Goal: Browse casually: Explore the website without a specific task or goal

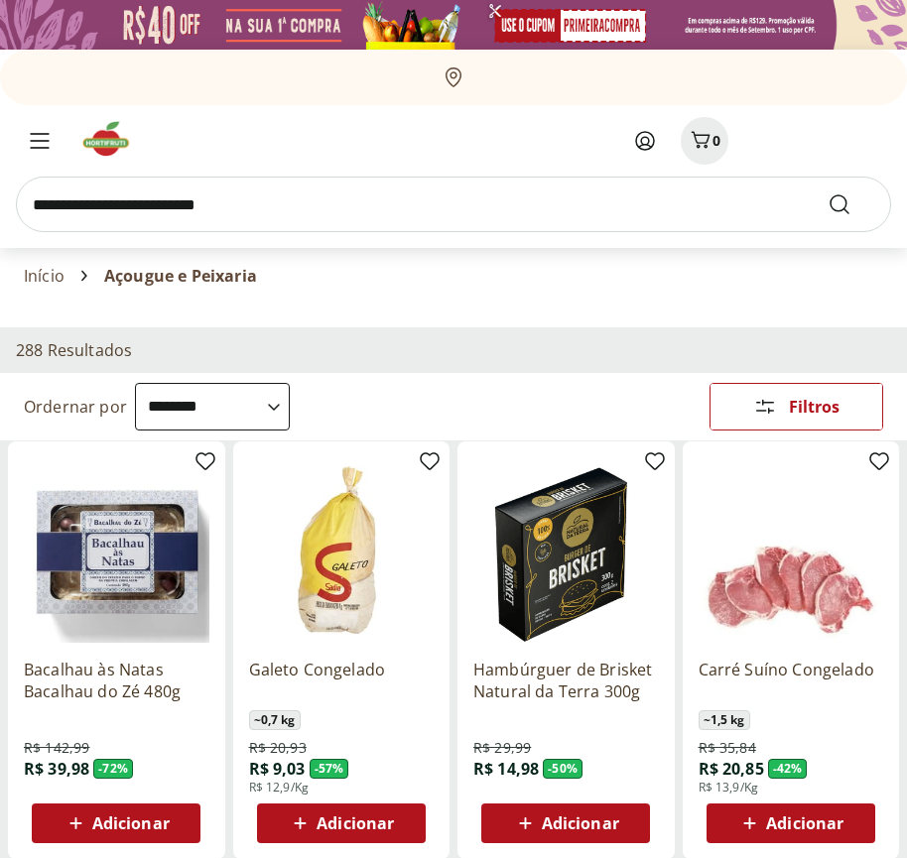
select select "**********"
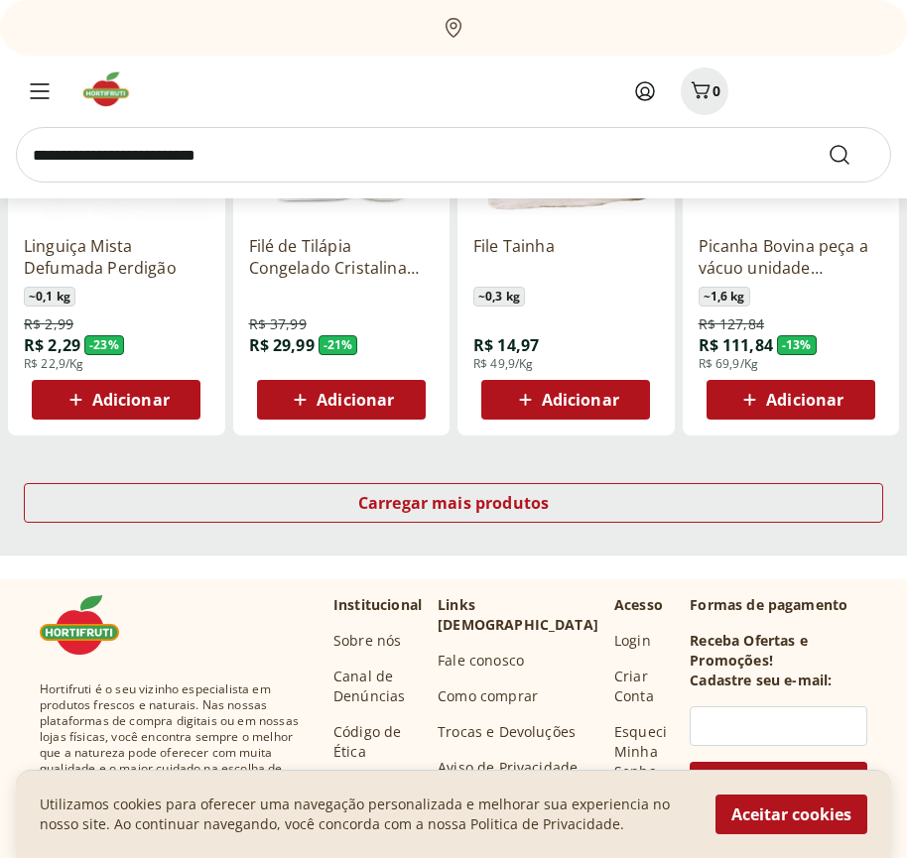
scroll to position [1123, 0]
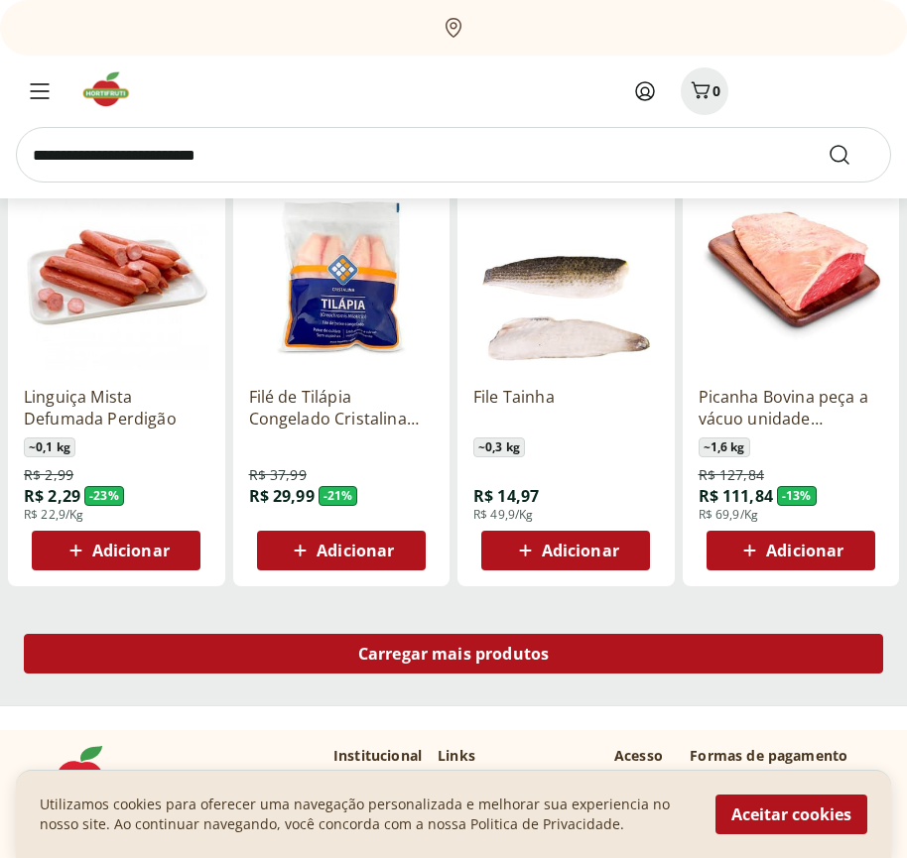
click at [454, 657] on span "Carregar mais produtos" at bounding box center [454, 654] width 192 height 16
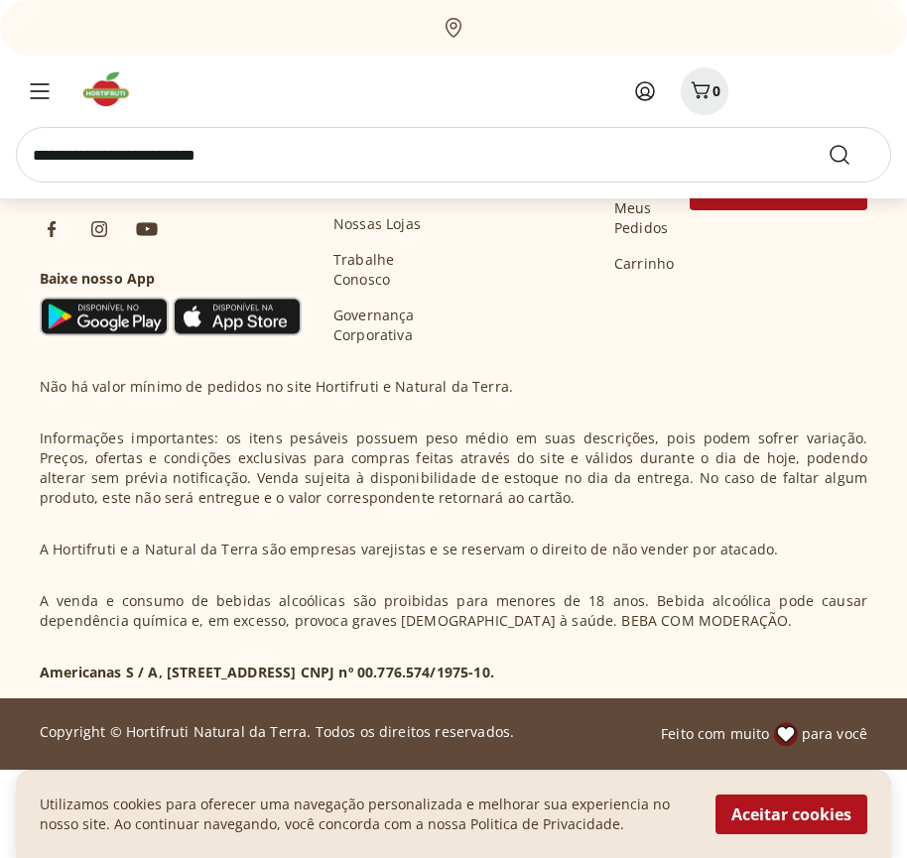
scroll to position [2407, 0]
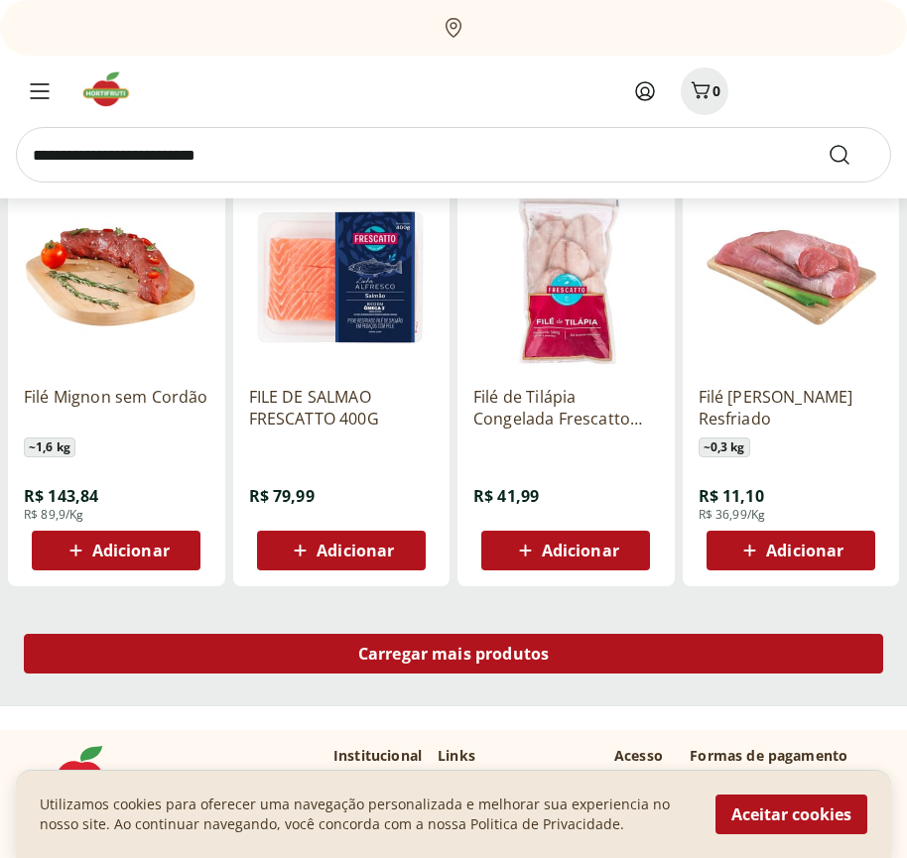
click at [454, 654] on span "Carregar mais produtos" at bounding box center [454, 654] width 192 height 16
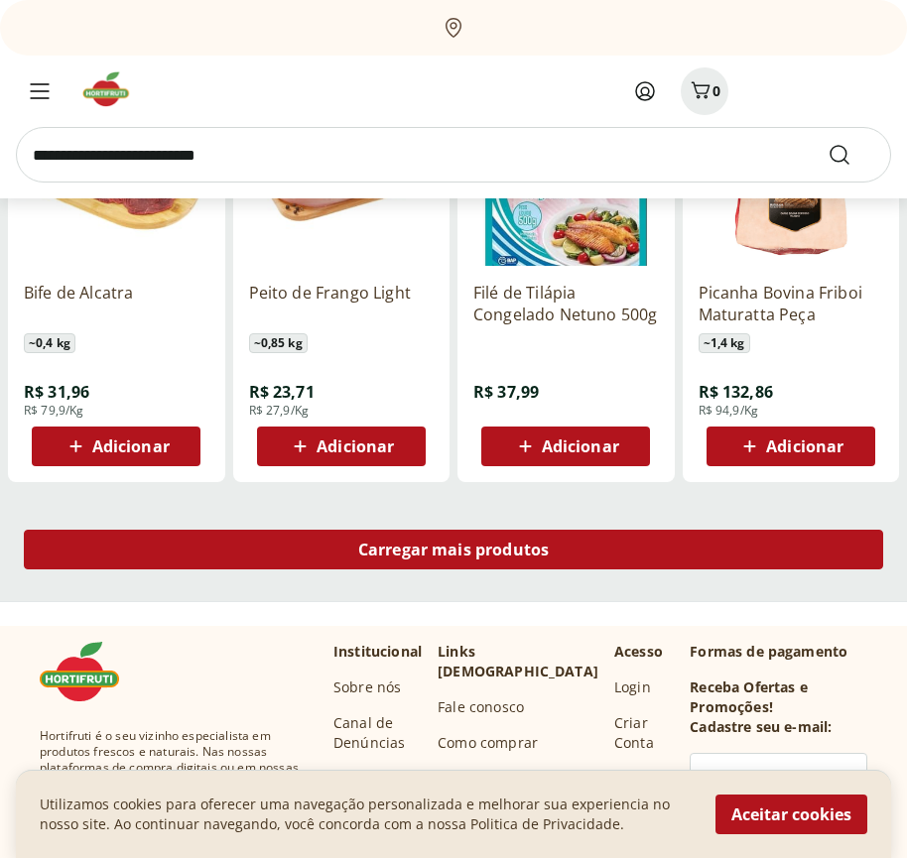
scroll to position [3691, 0]
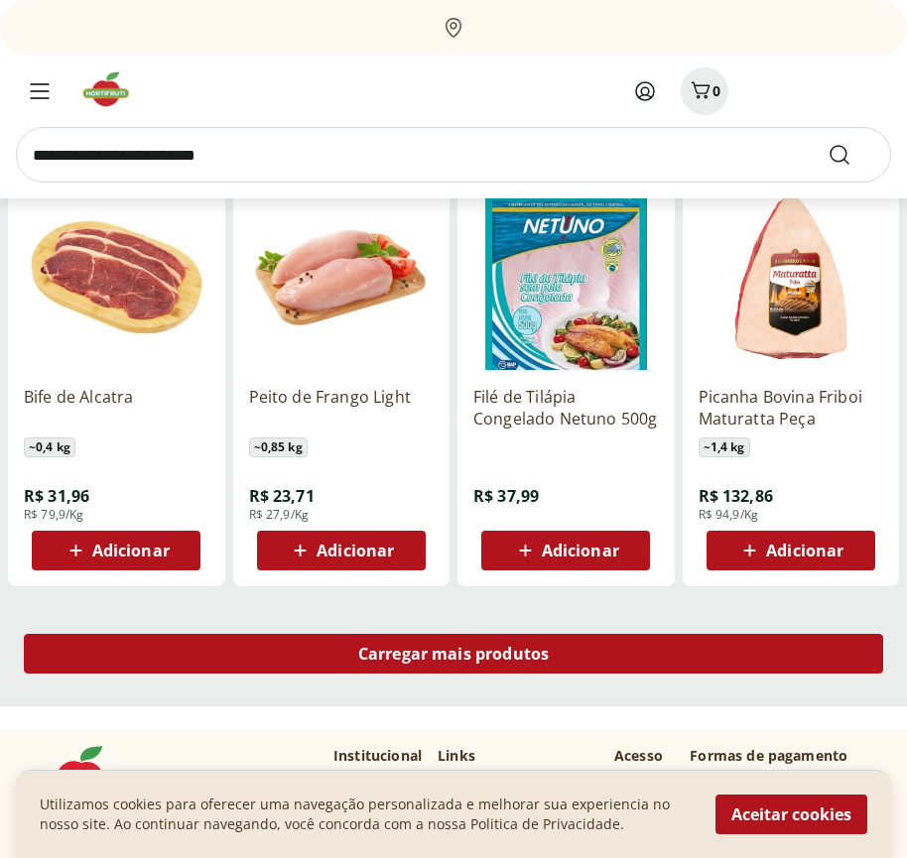
click at [454, 657] on span "Carregar mais produtos" at bounding box center [454, 654] width 192 height 16
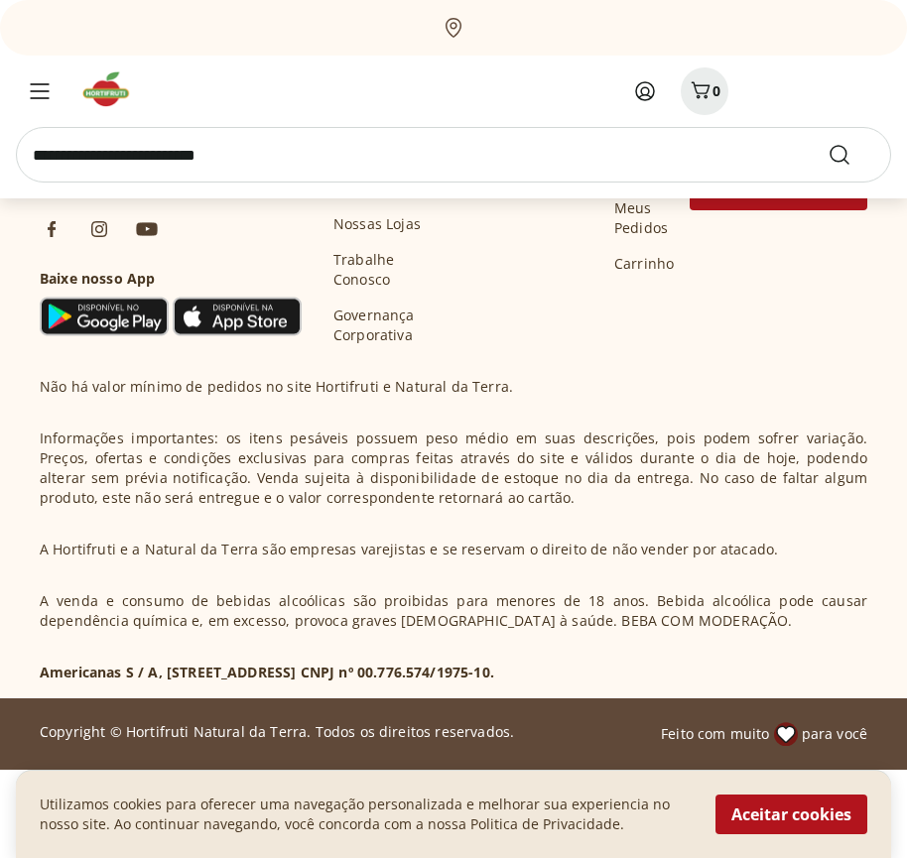
scroll to position [4974, 0]
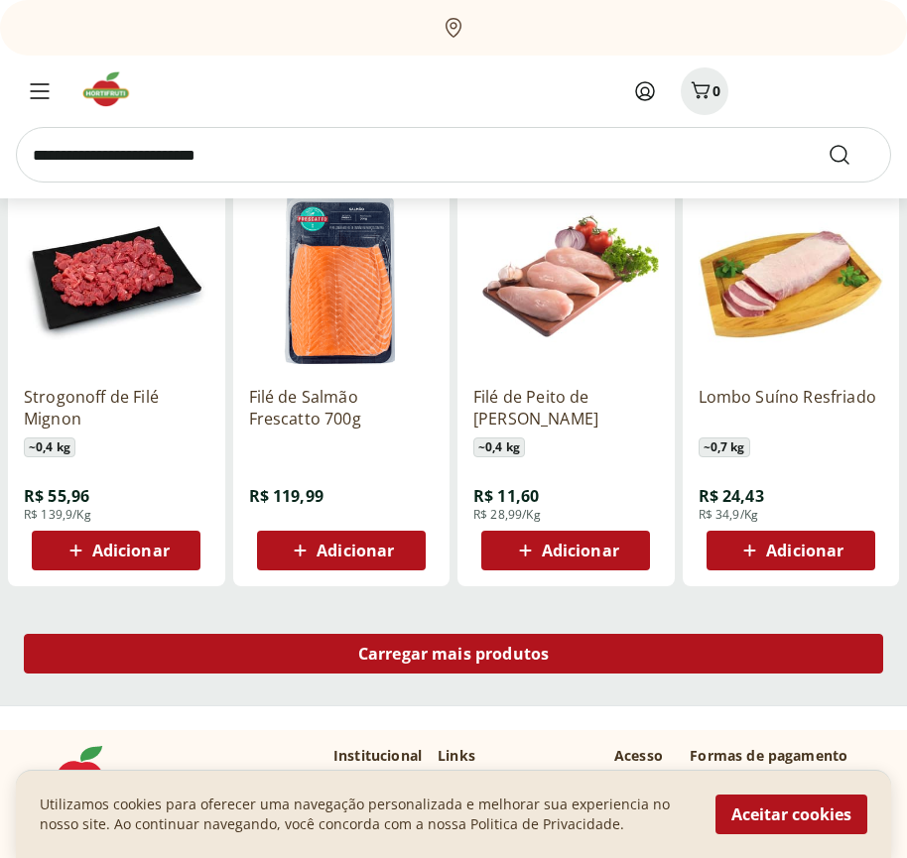
click at [454, 654] on span "Carregar mais produtos" at bounding box center [454, 654] width 192 height 16
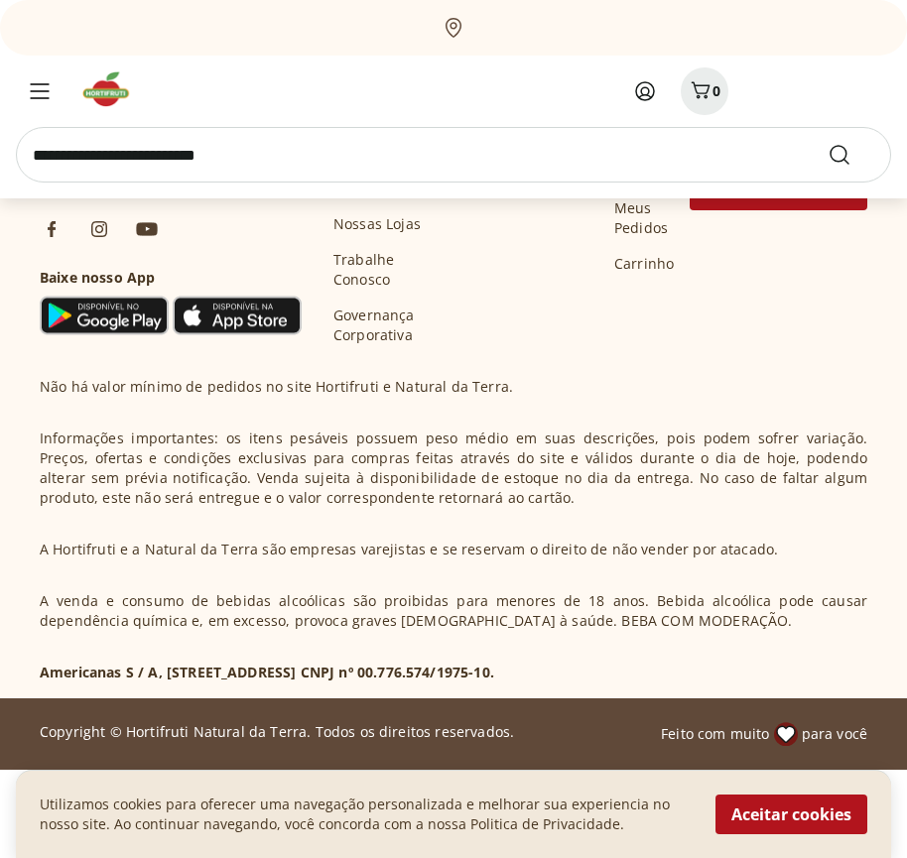
scroll to position [6259, 0]
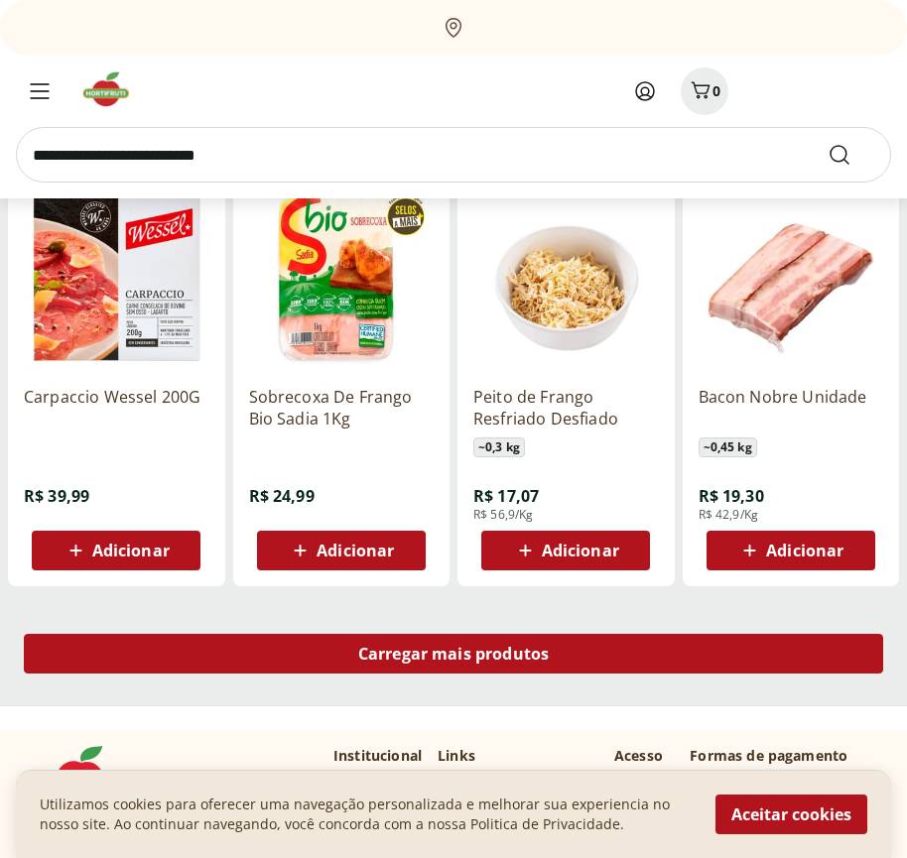
click at [454, 657] on span "Carregar mais produtos" at bounding box center [454, 654] width 192 height 16
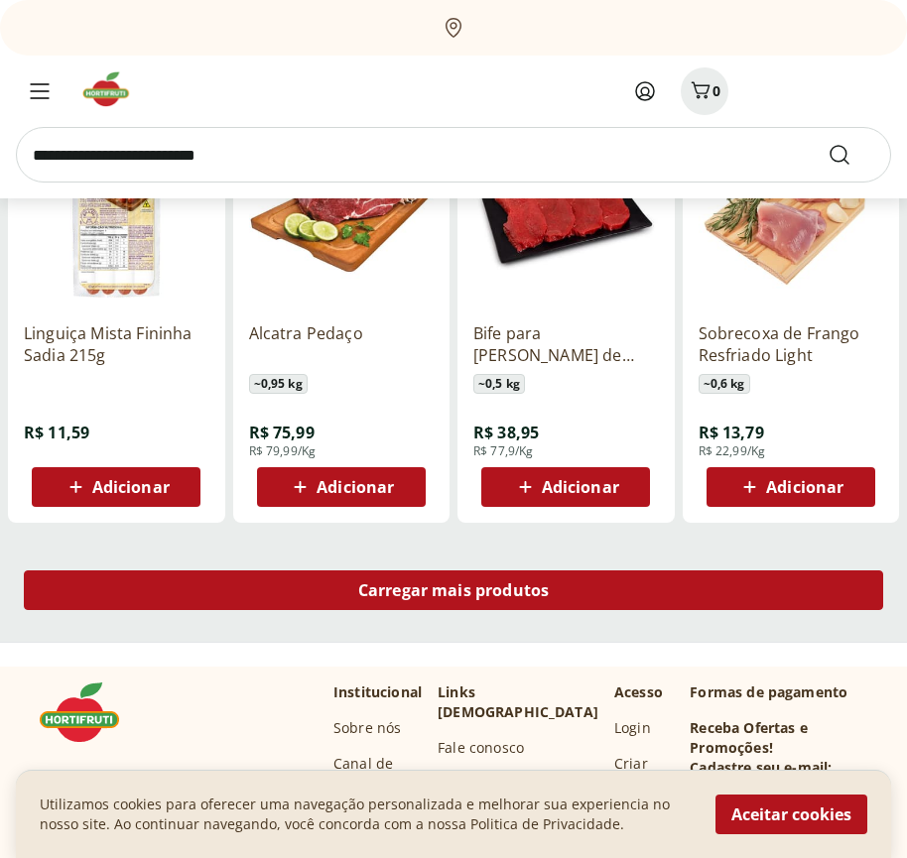
scroll to position [7542, 0]
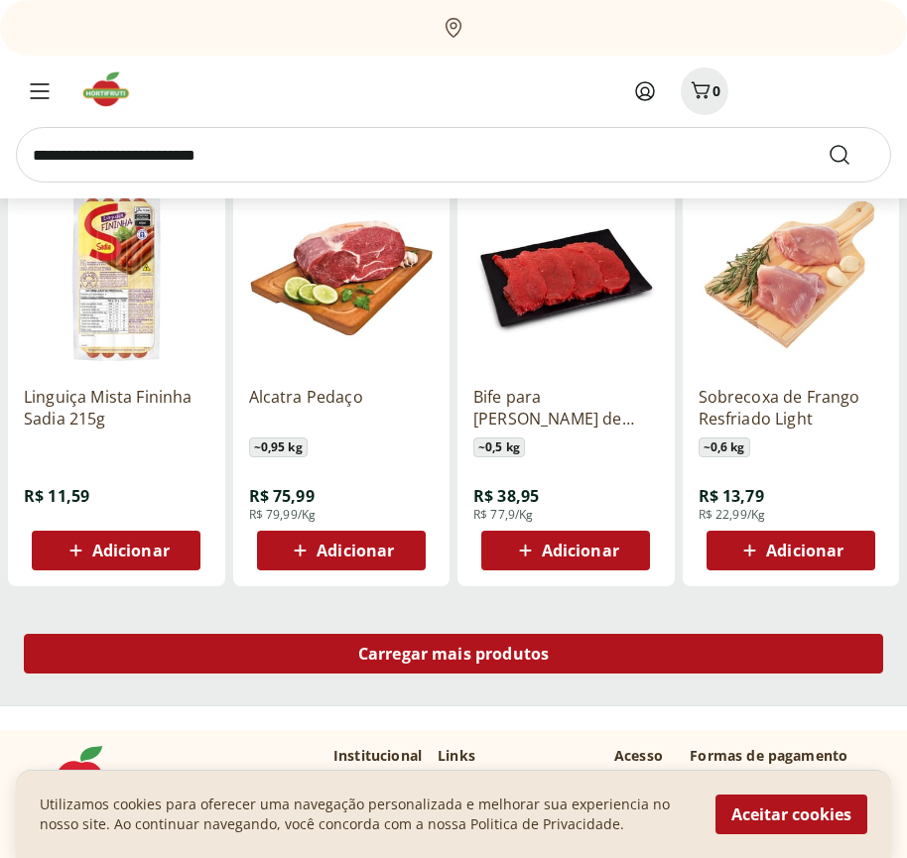
click at [454, 654] on span "Carregar mais produtos" at bounding box center [454, 654] width 192 height 16
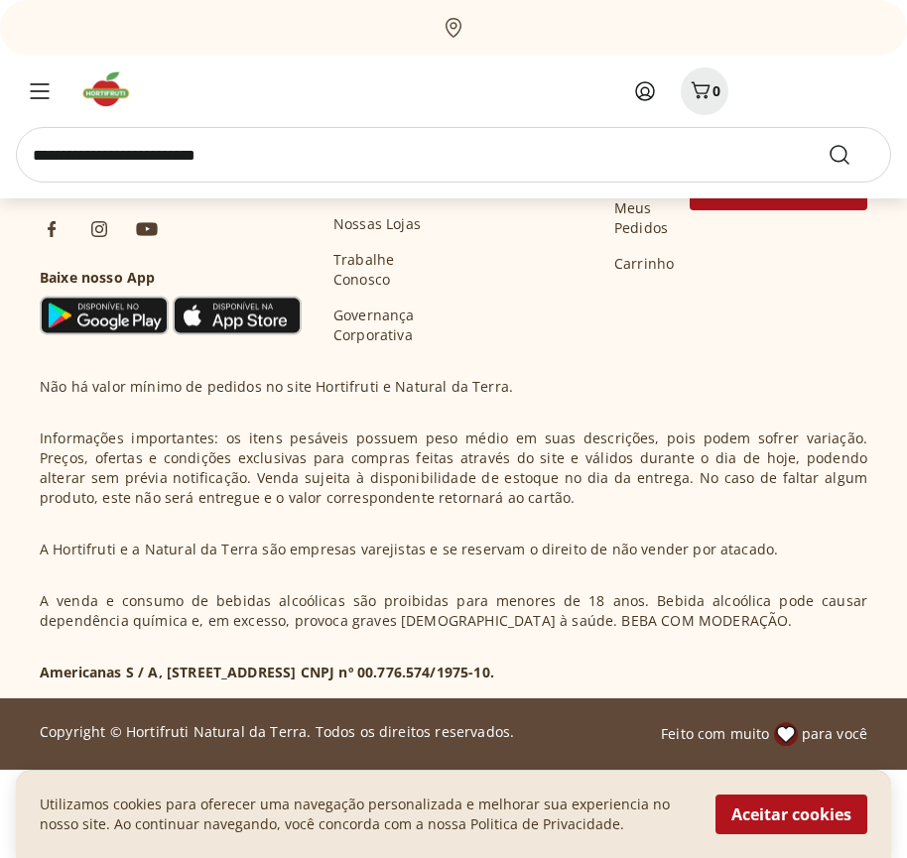
scroll to position [8826, 0]
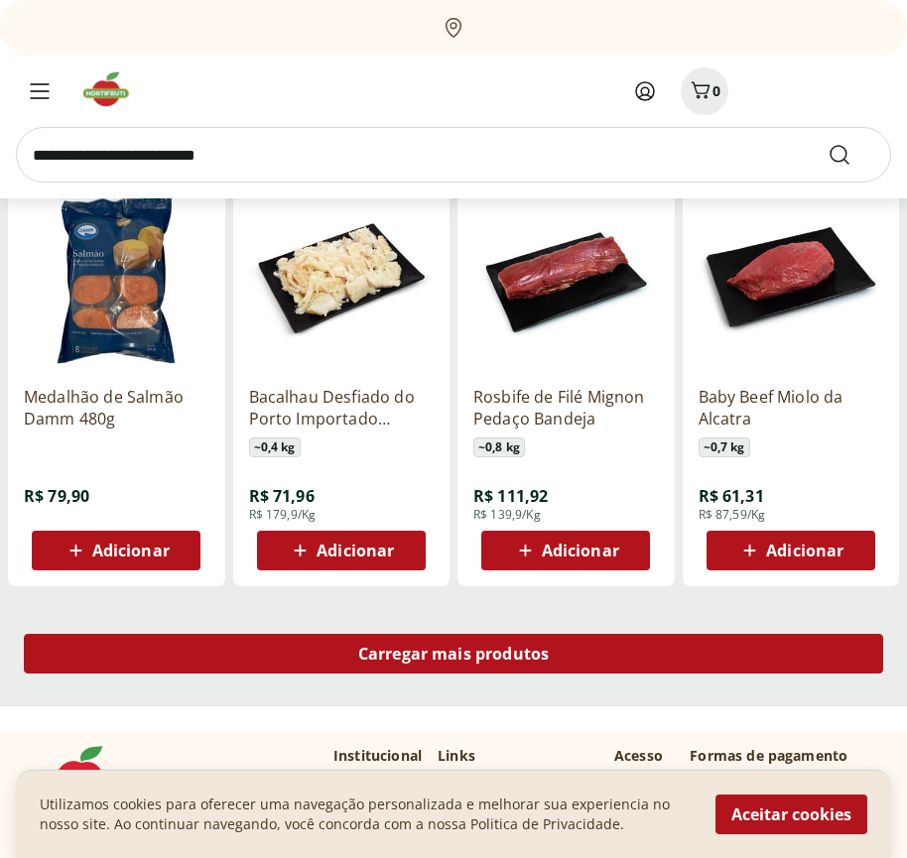
click at [454, 657] on span "Carregar mais produtos" at bounding box center [454, 654] width 192 height 16
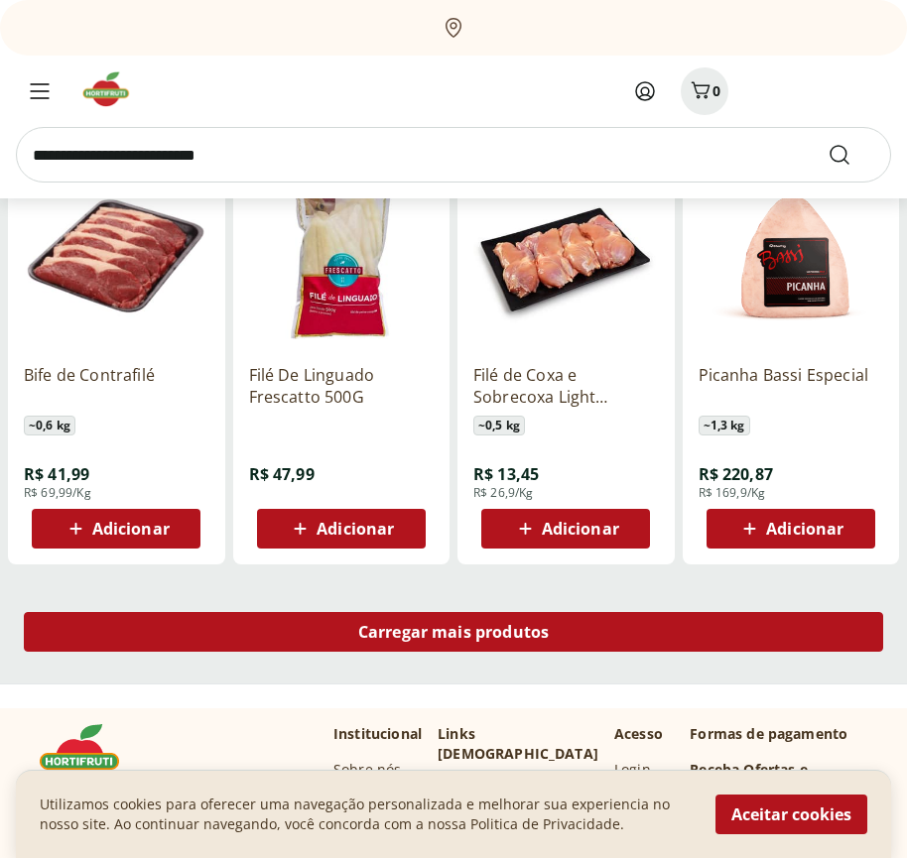
scroll to position [10109, 0]
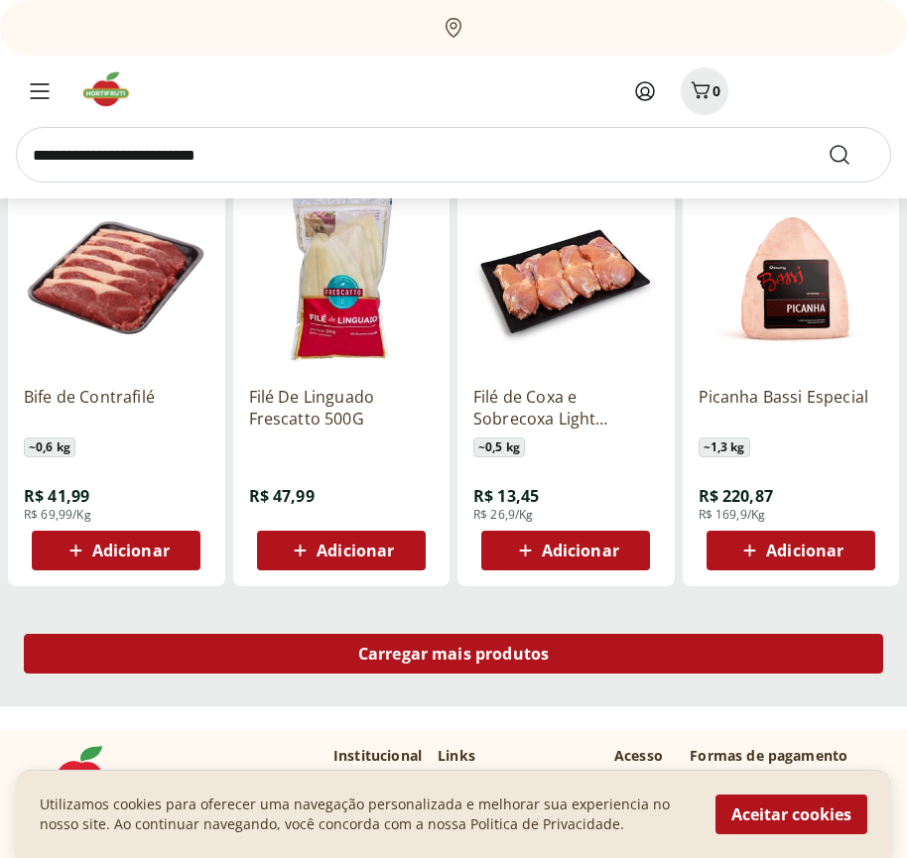
click at [454, 654] on span "Carregar mais produtos" at bounding box center [454, 654] width 192 height 16
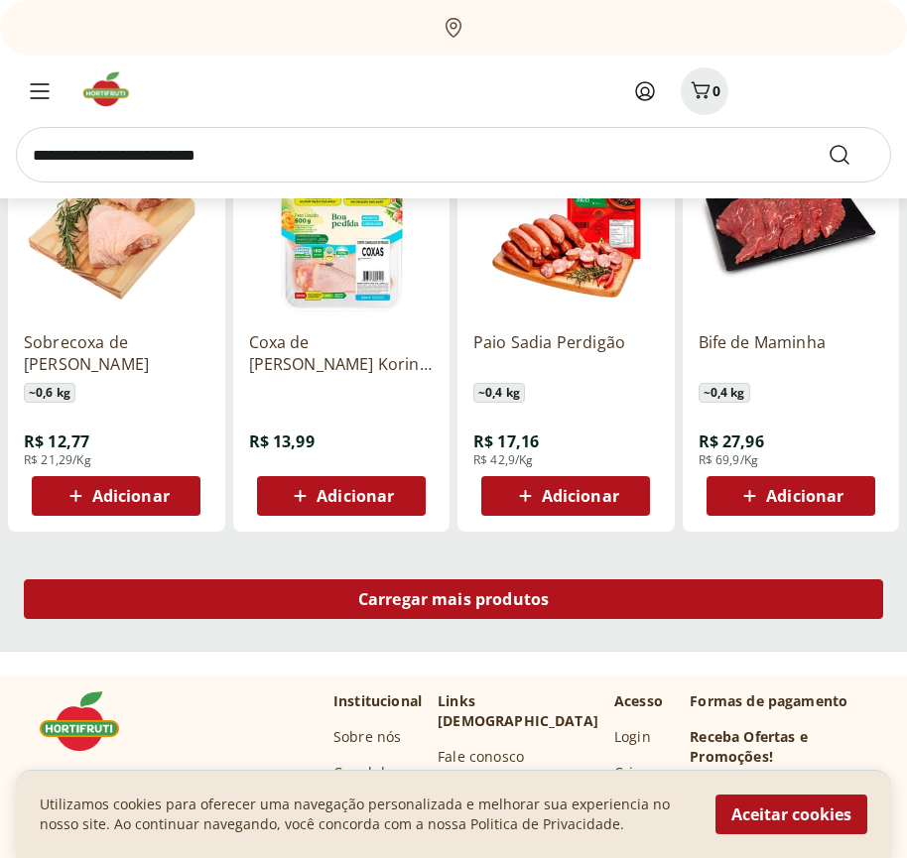
scroll to position [11394, 0]
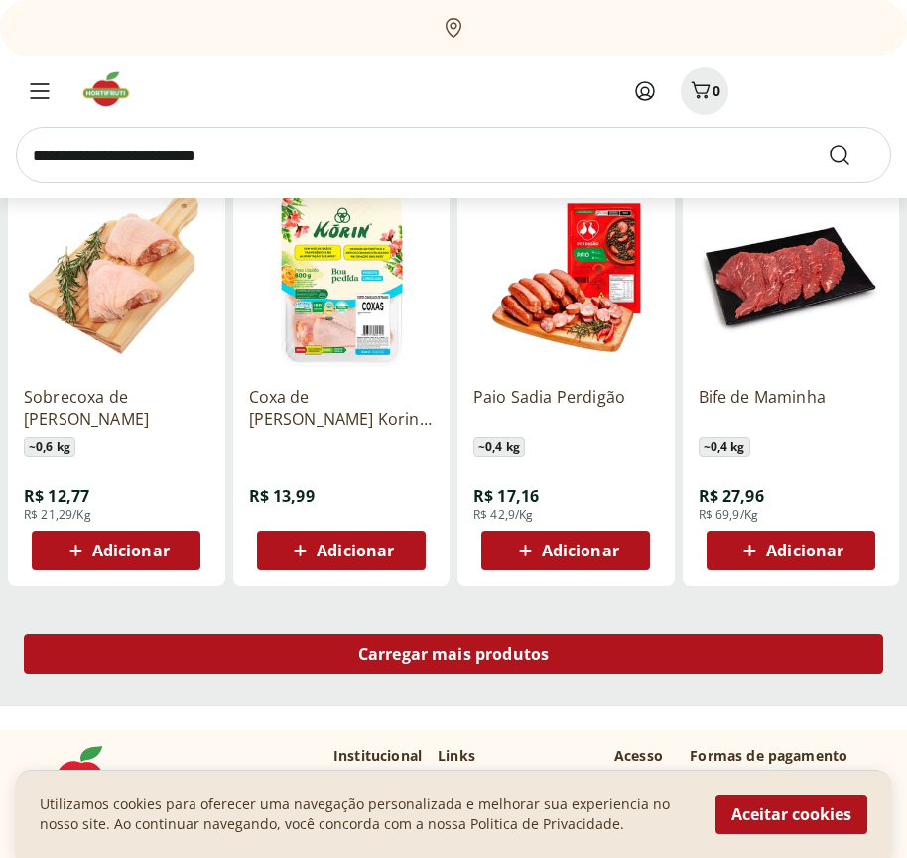
click at [454, 657] on span "Carregar mais produtos" at bounding box center [454, 654] width 192 height 16
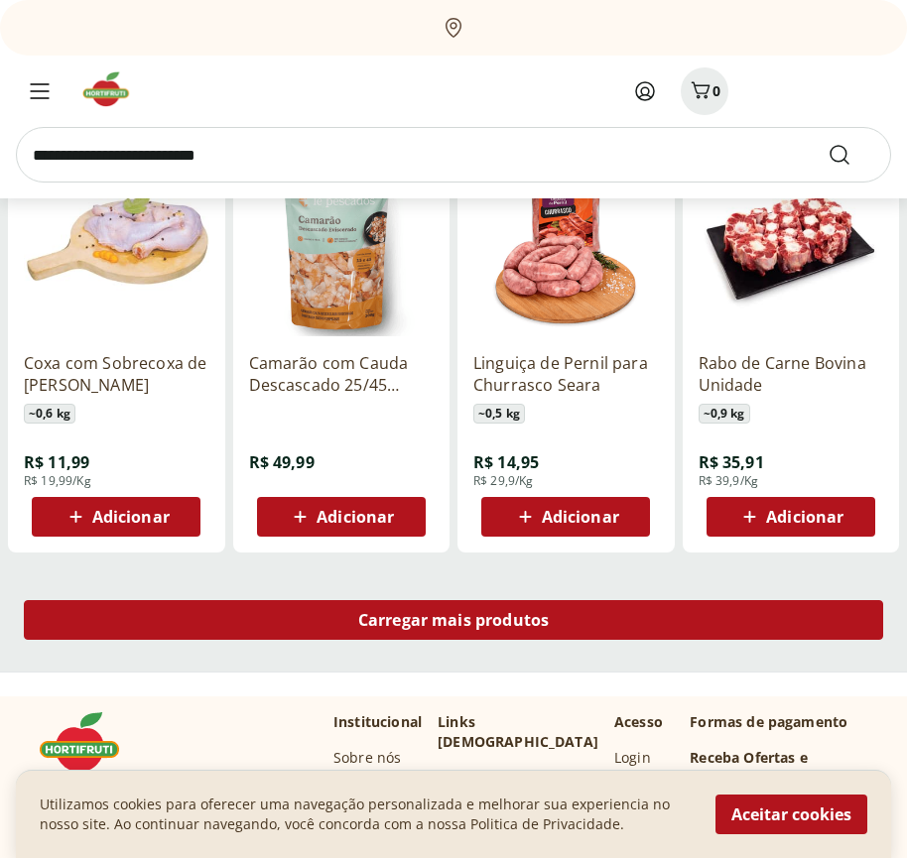
scroll to position [12677, 0]
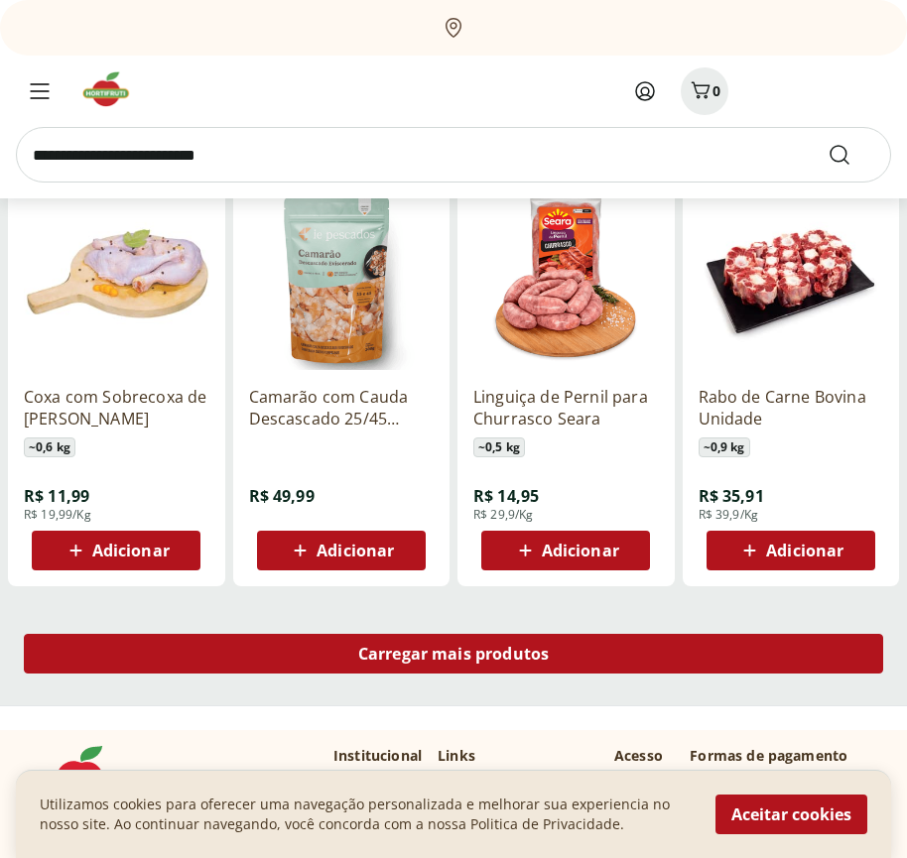
click at [454, 654] on span "Carregar mais produtos" at bounding box center [454, 654] width 192 height 16
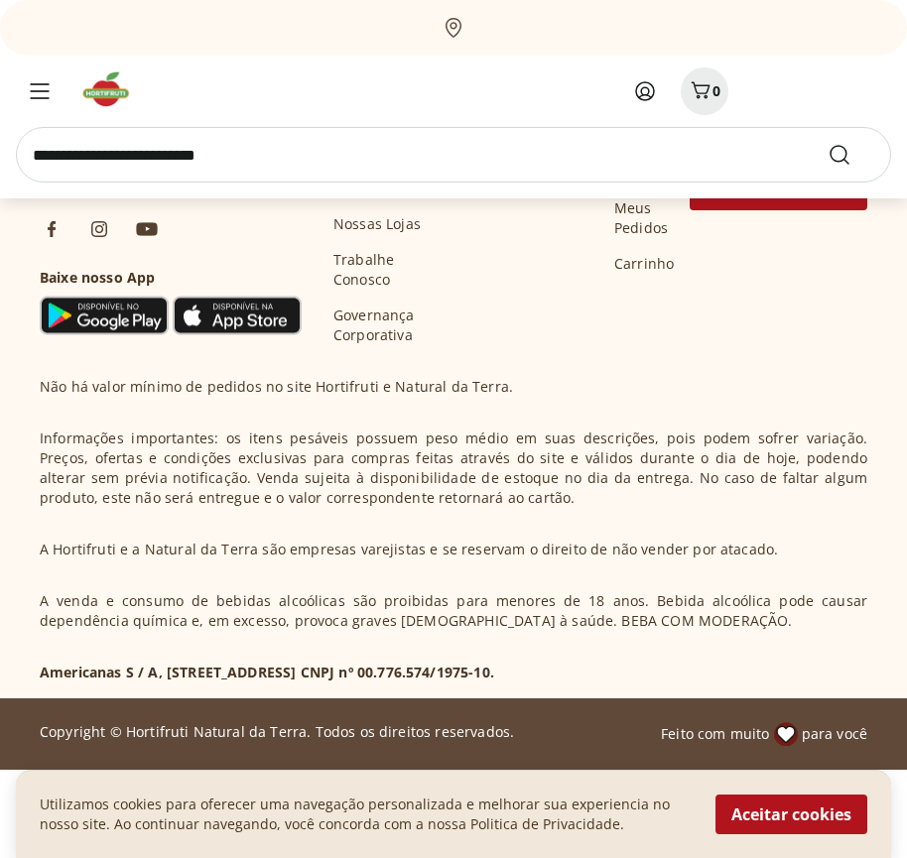
scroll to position [13961, 0]
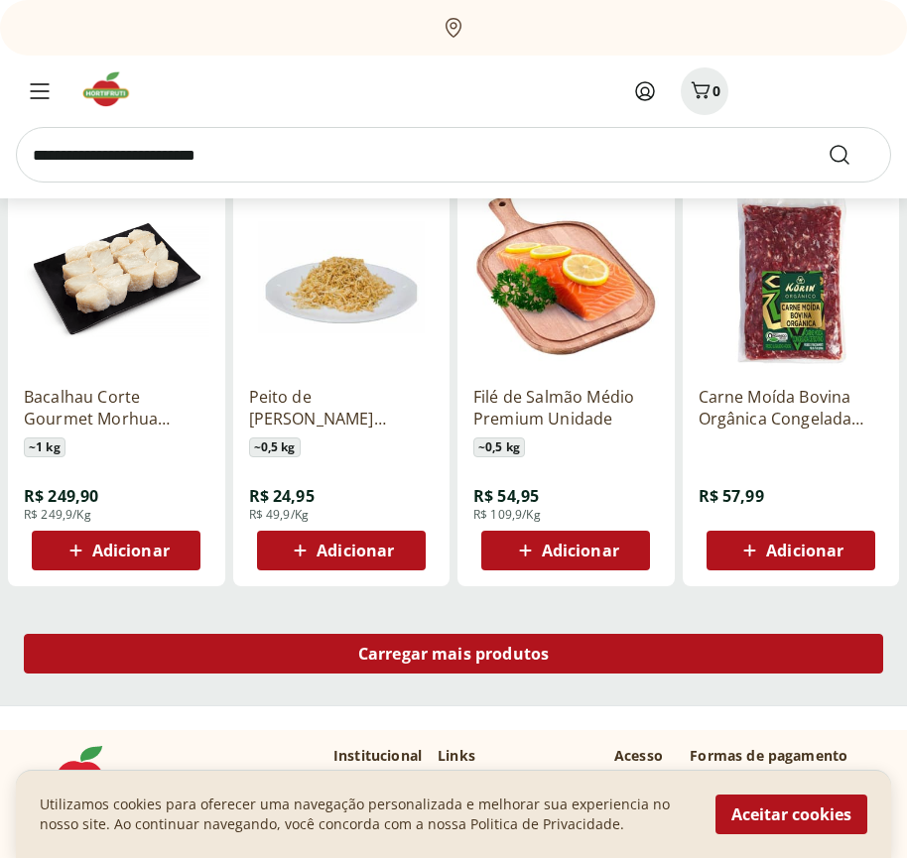
click at [454, 657] on span "Carregar mais produtos" at bounding box center [454, 654] width 192 height 16
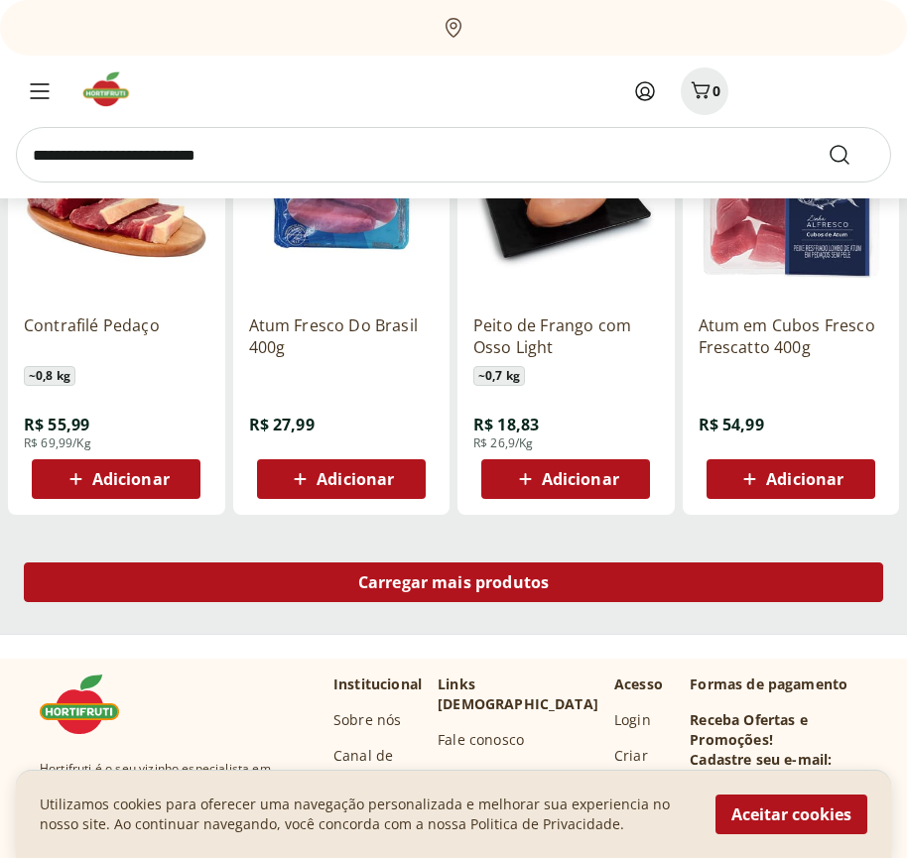
scroll to position [15244, 0]
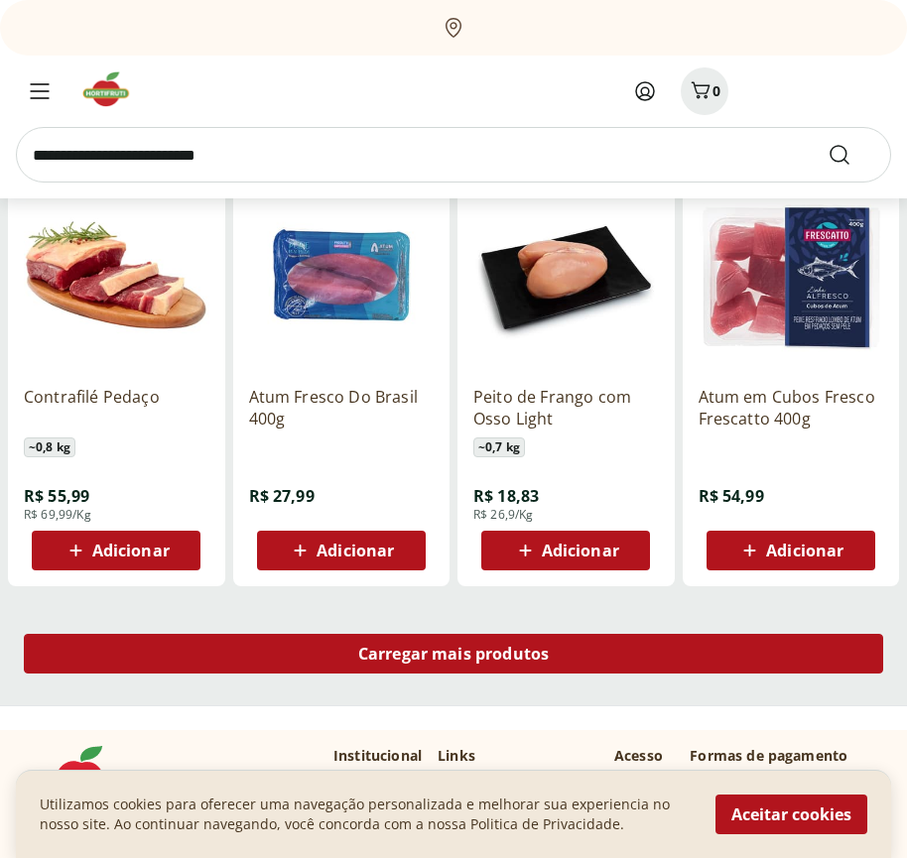
click at [454, 654] on span "Carregar mais produtos" at bounding box center [454, 654] width 192 height 16
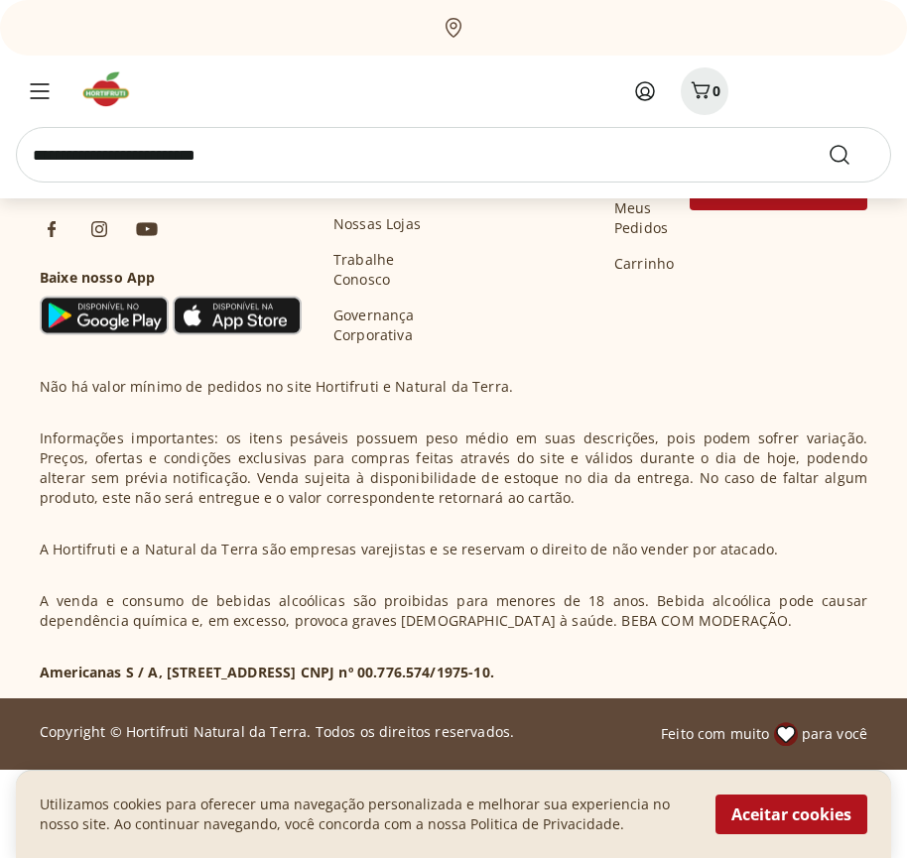
scroll to position [16529, 0]
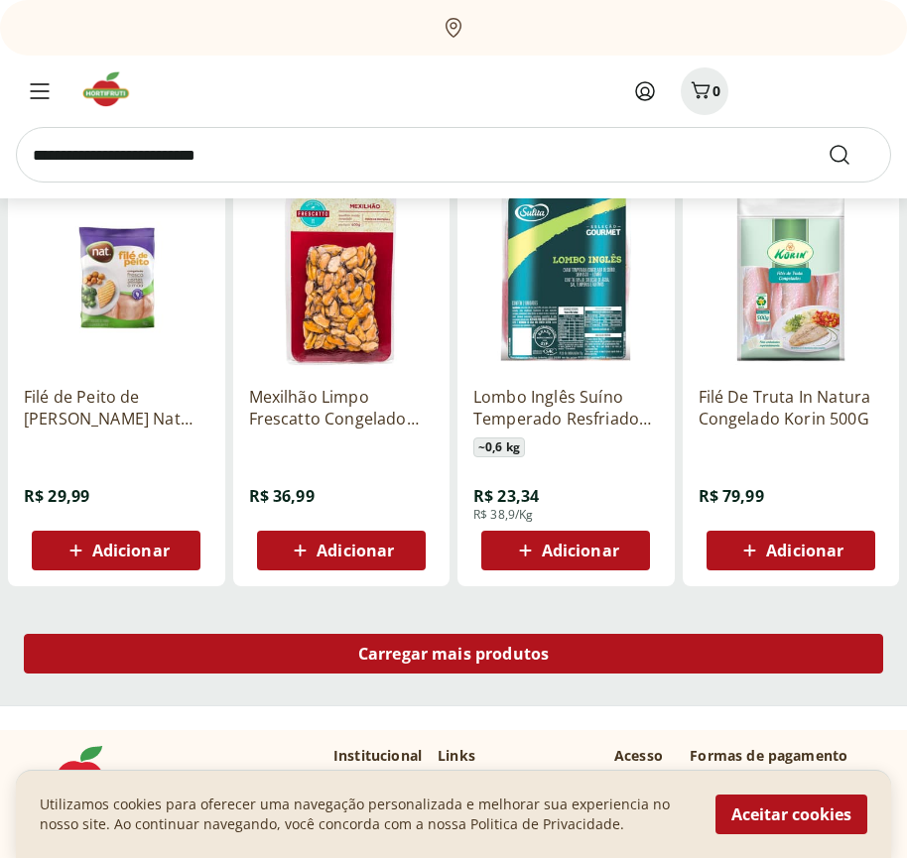
click at [454, 657] on span "Carregar mais produtos" at bounding box center [454, 654] width 192 height 16
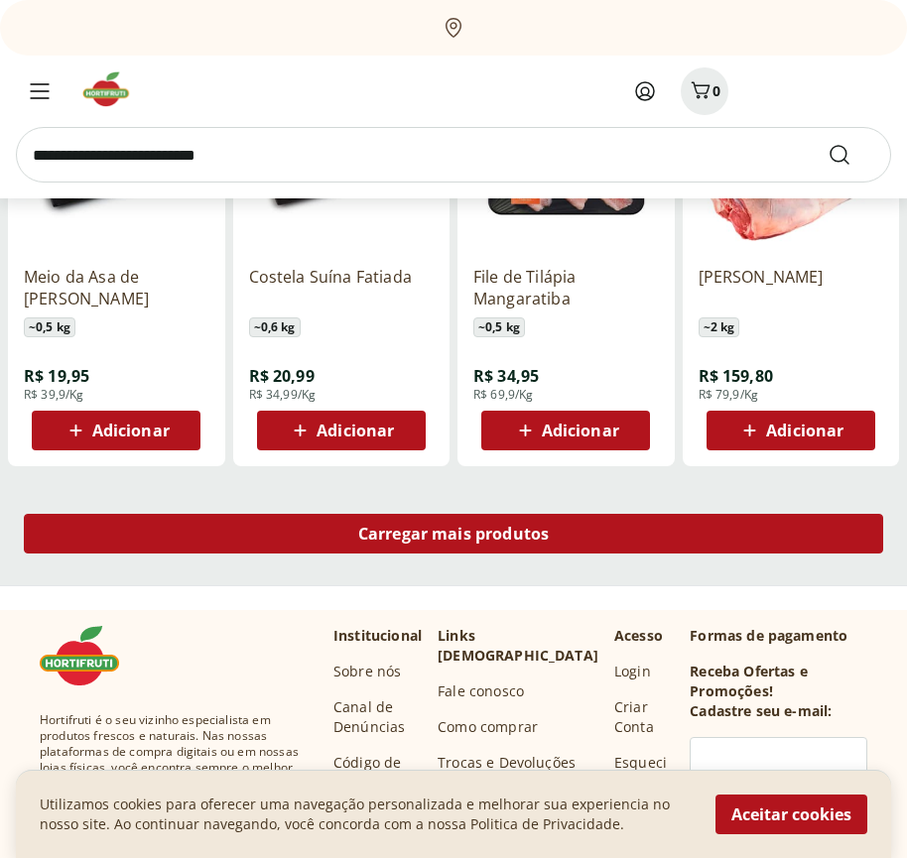
scroll to position [17812, 0]
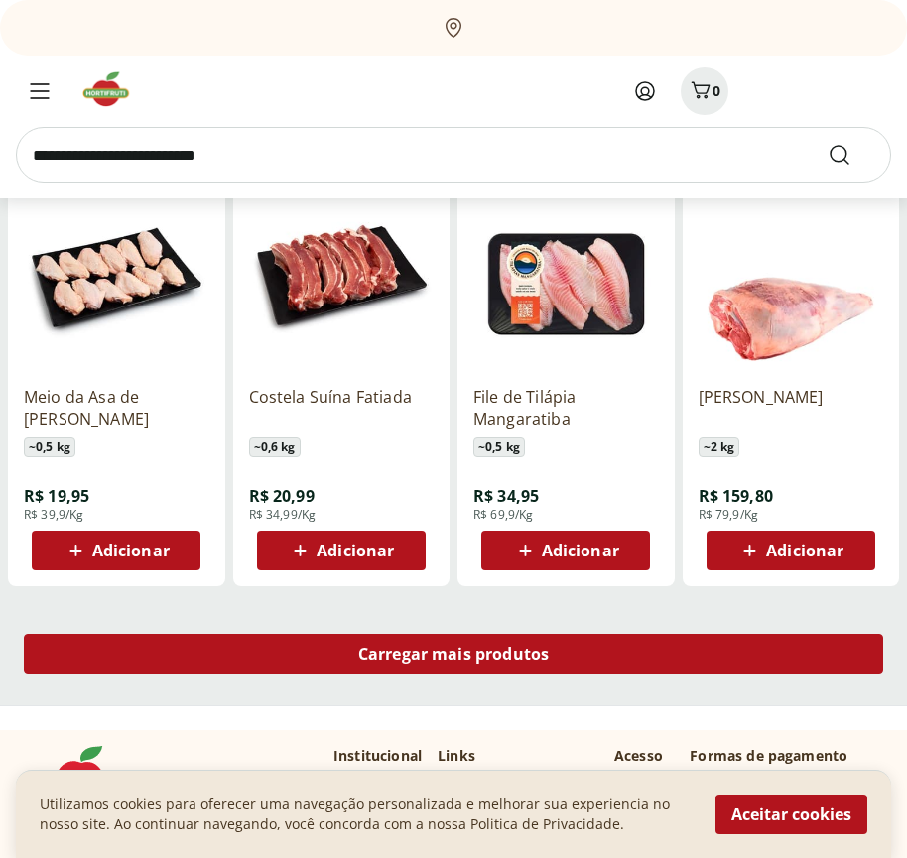
click at [454, 654] on span "Carregar mais produtos" at bounding box center [454, 654] width 192 height 16
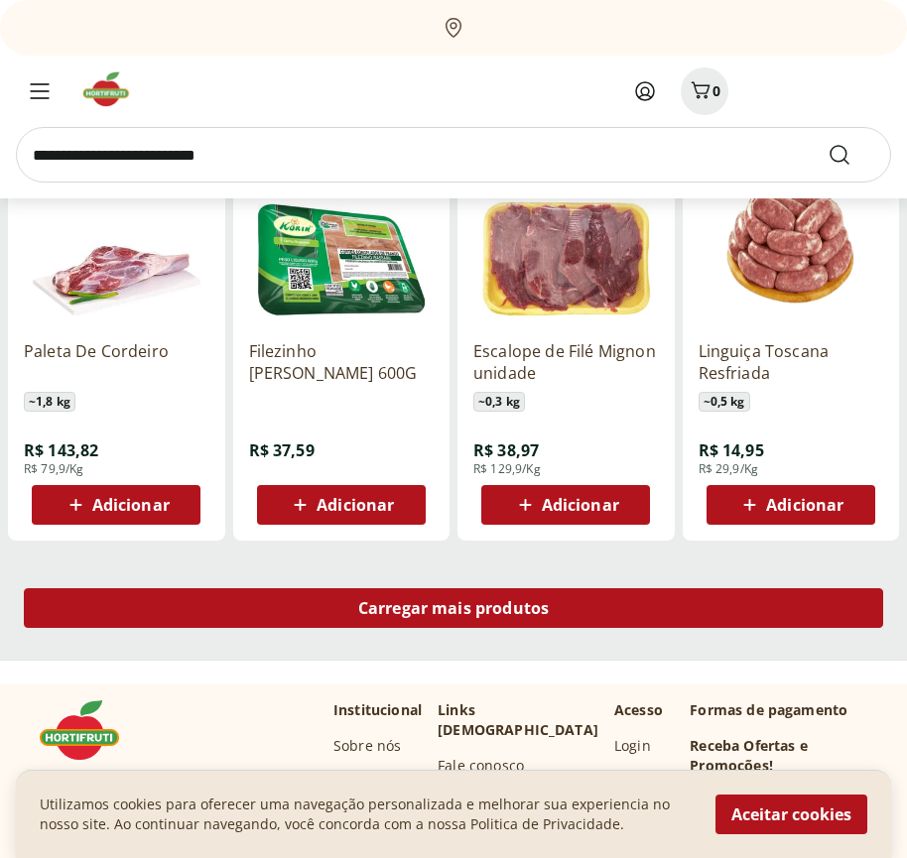
scroll to position [19096, 0]
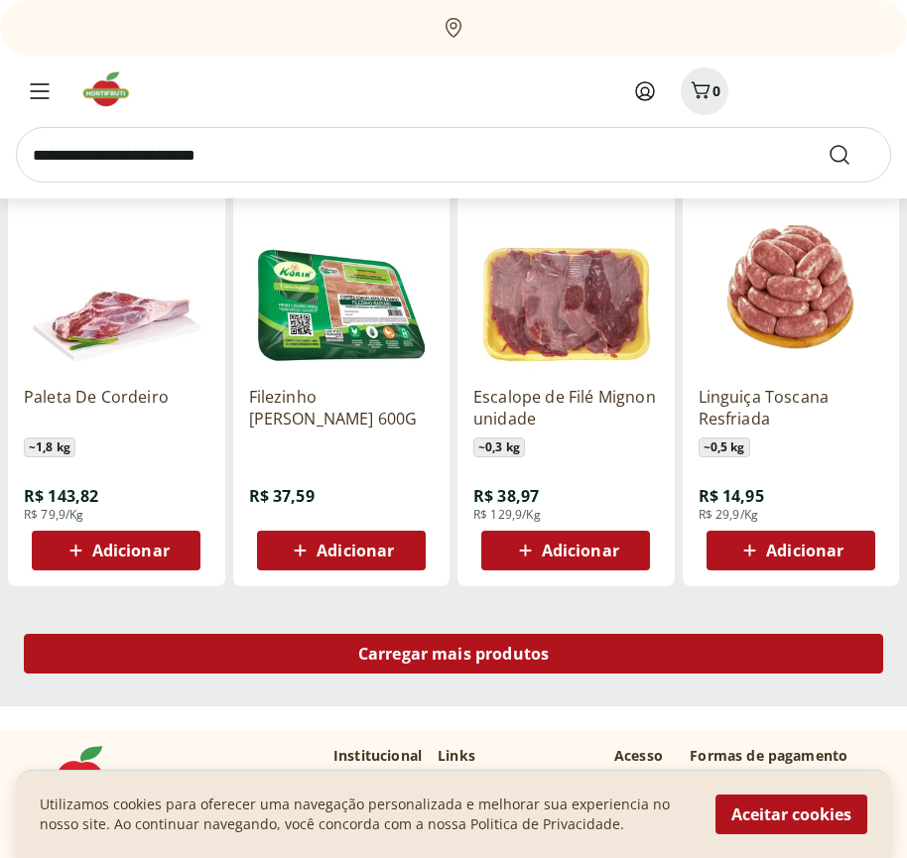
click at [454, 657] on span "Carregar mais produtos" at bounding box center [454, 654] width 192 height 16
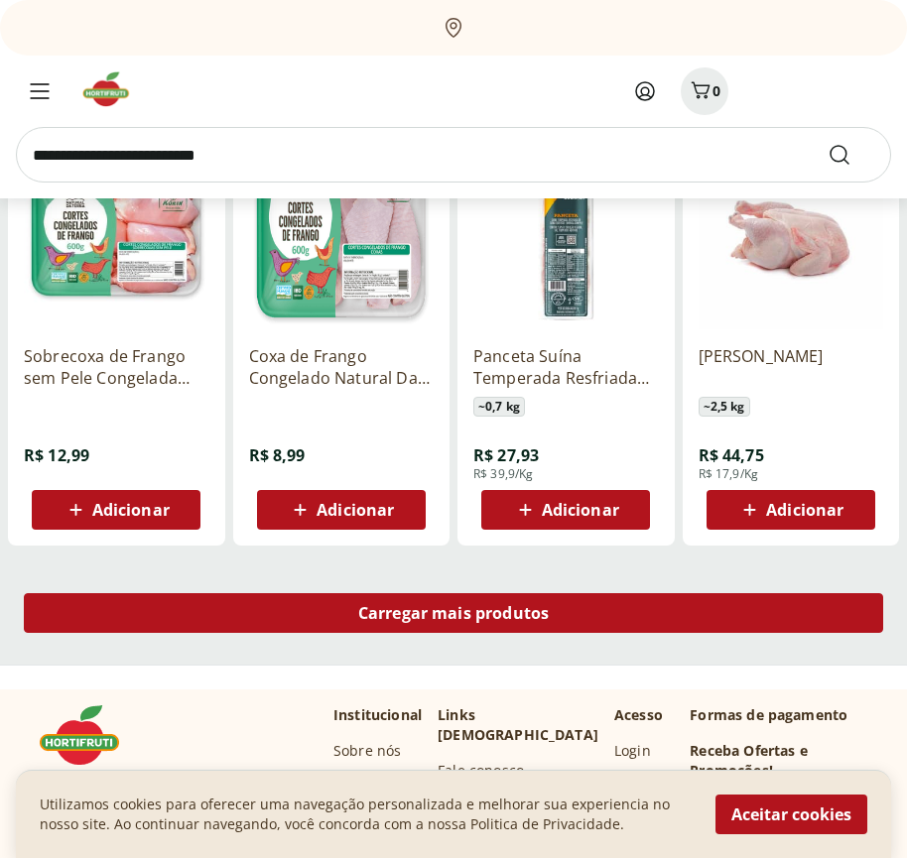
scroll to position [20379, 0]
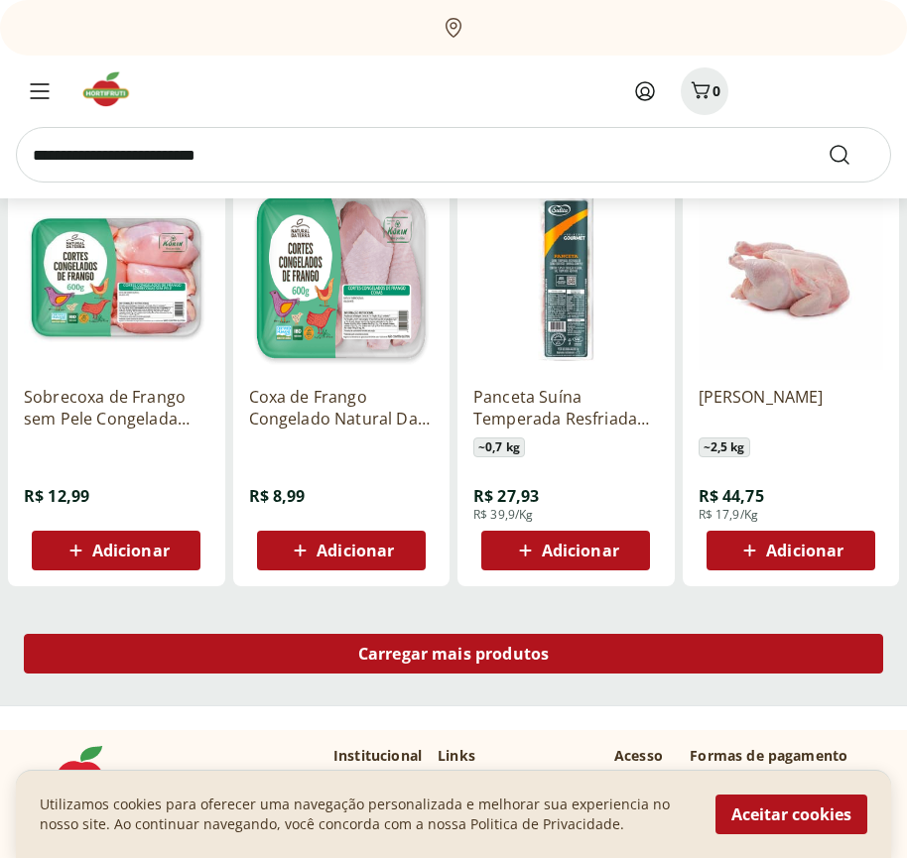
click at [454, 654] on span "Carregar mais produtos" at bounding box center [454, 654] width 192 height 16
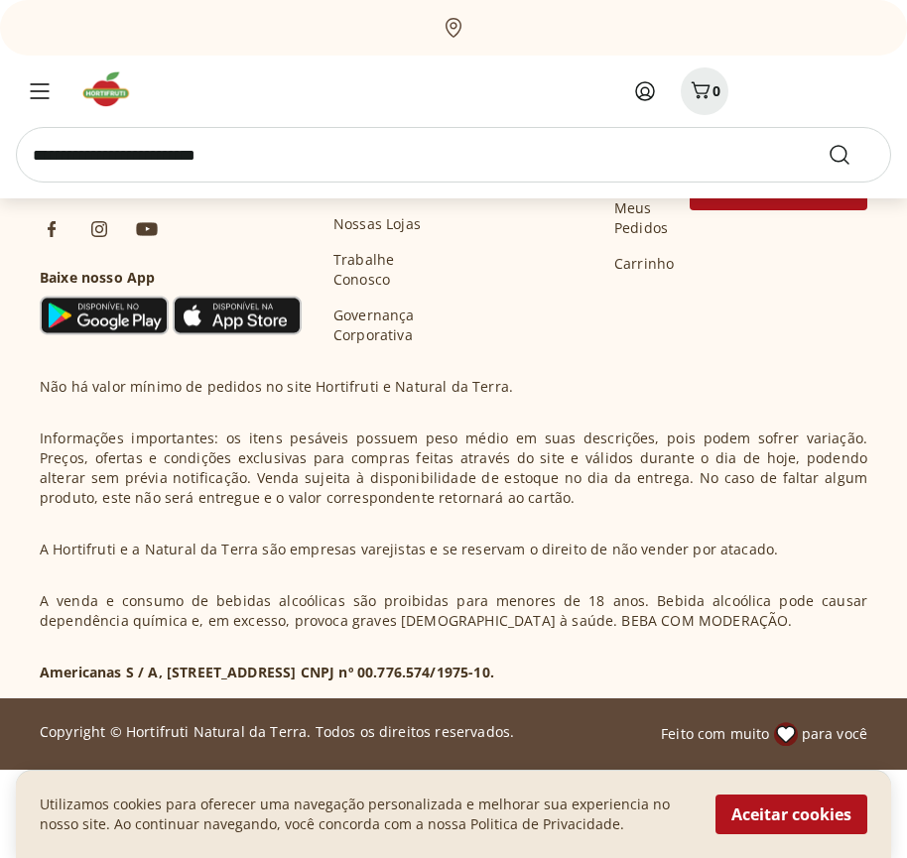
scroll to position [21664, 0]
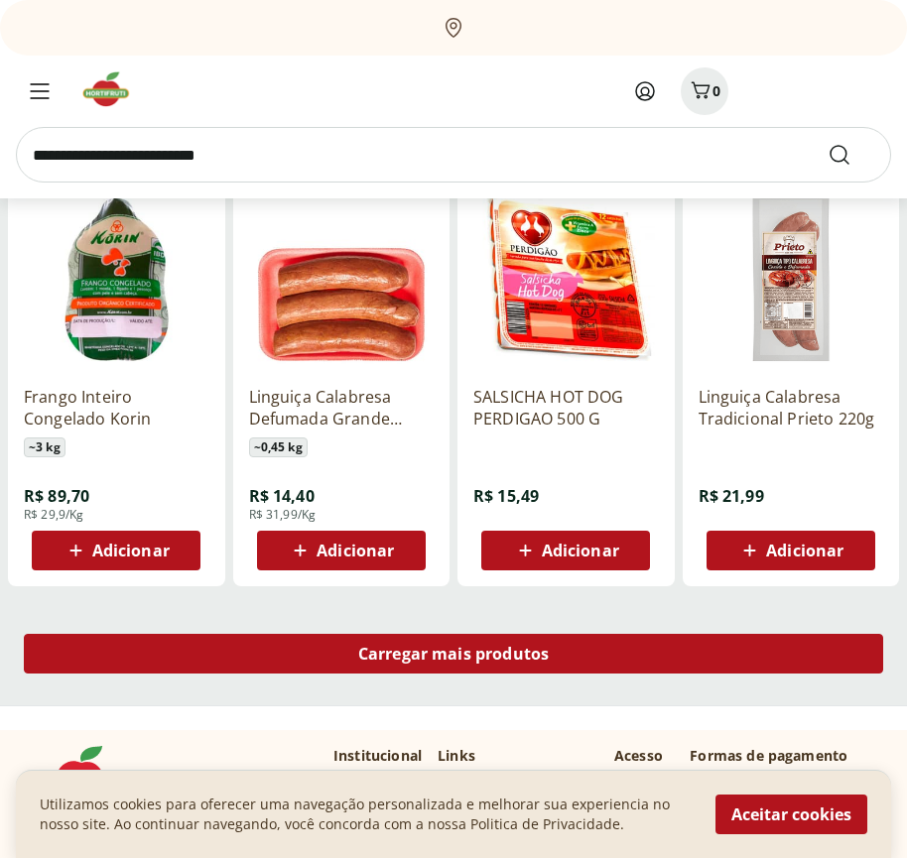
click at [454, 657] on span "Carregar mais produtos" at bounding box center [454, 654] width 192 height 16
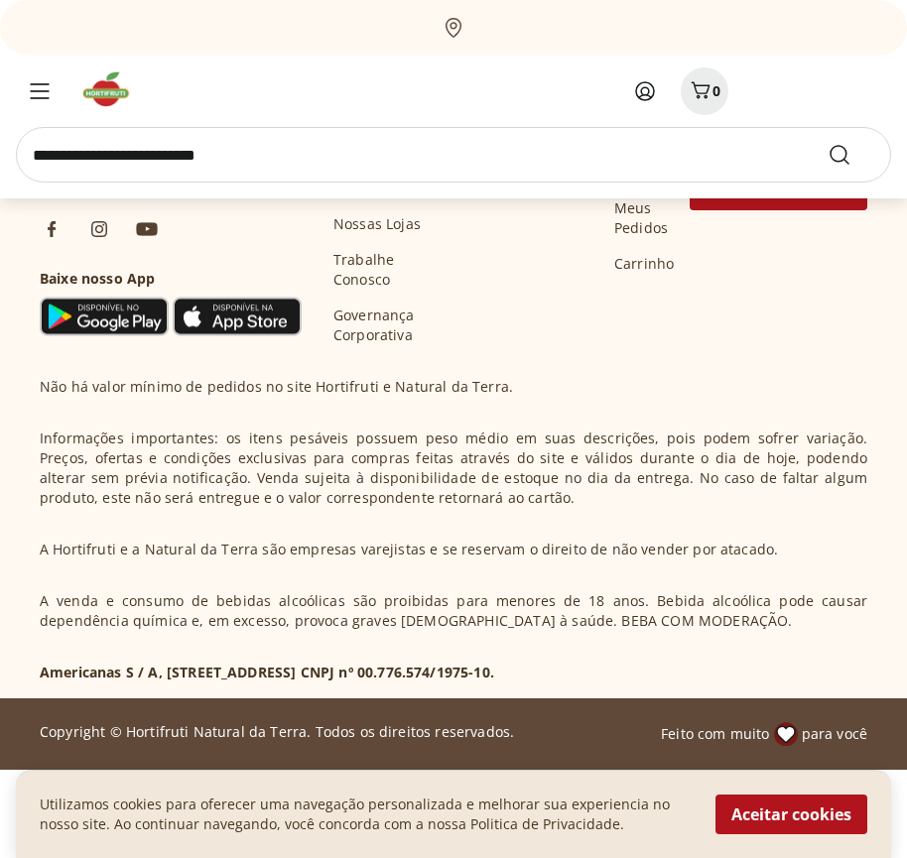
scroll to position [22947, 0]
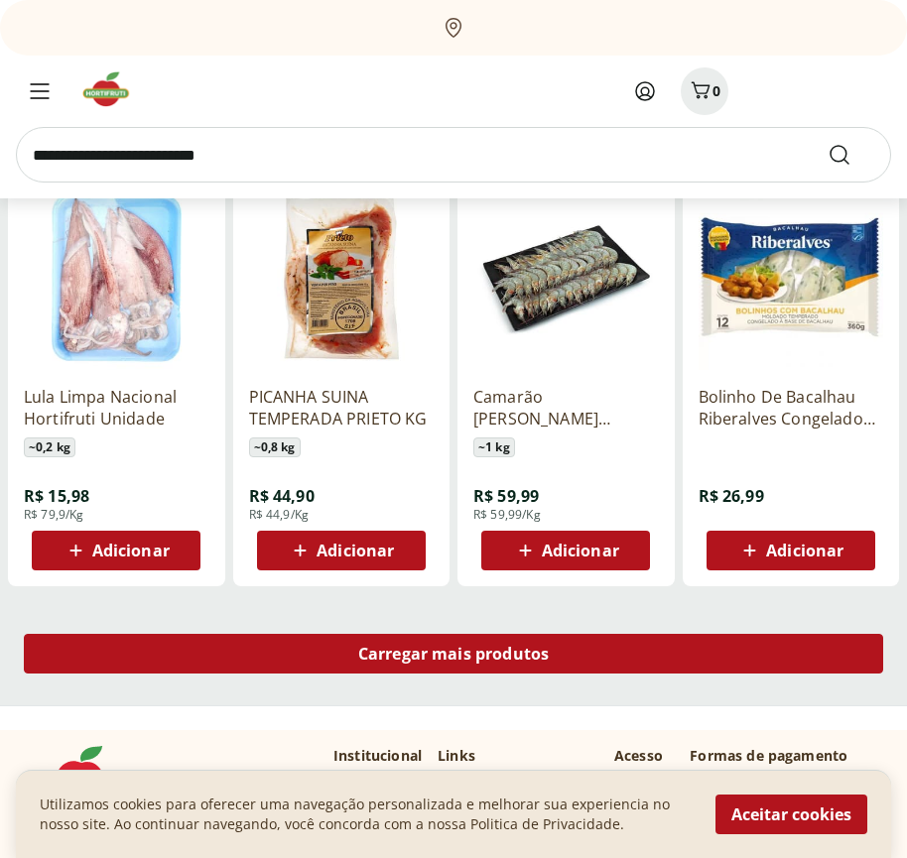
click at [454, 654] on span "Carregar mais produtos" at bounding box center [454, 654] width 192 height 16
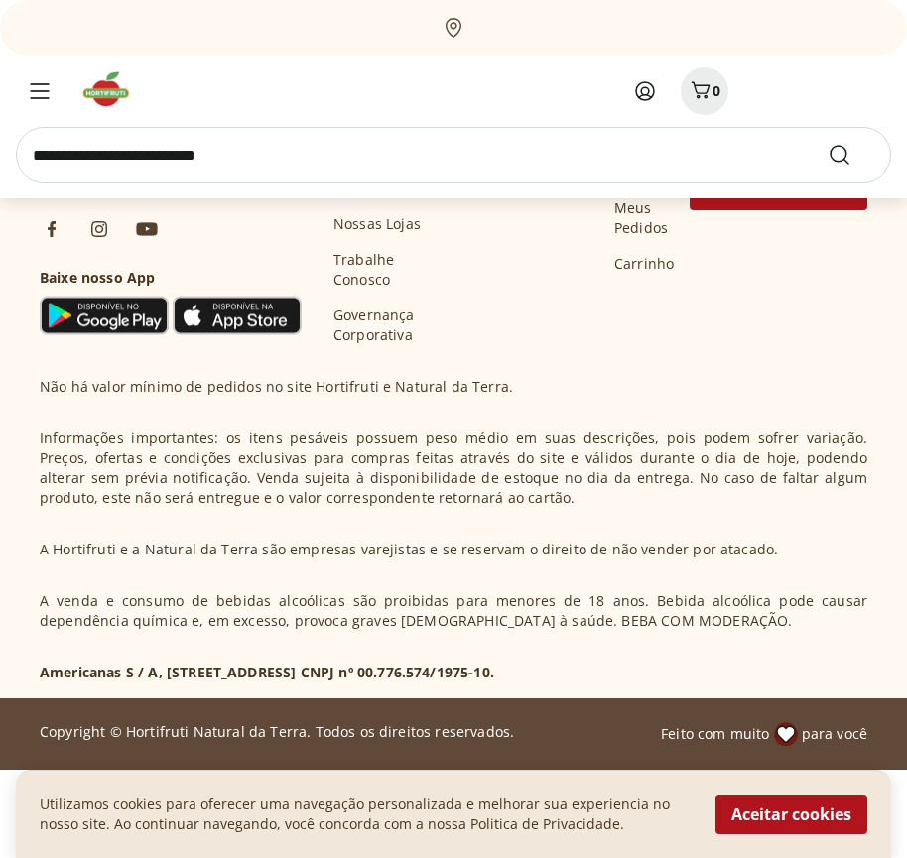
scroll to position [24231, 0]
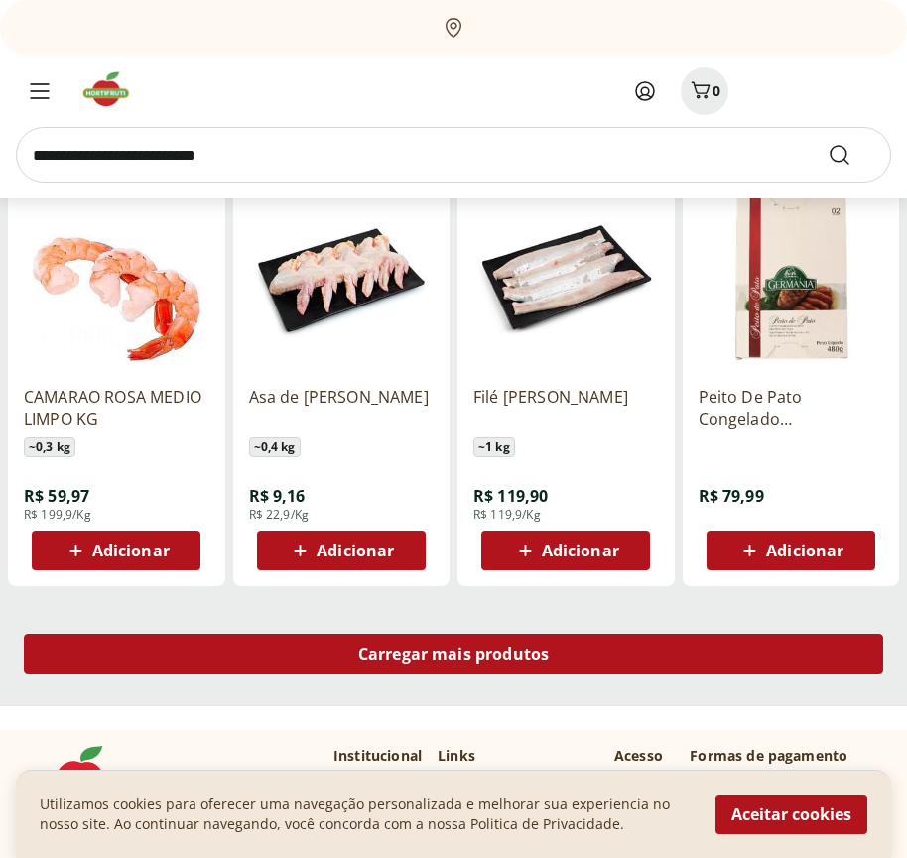
click at [454, 657] on span "Carregar mais produtos" at bounding box center [454, 654] width 192 height 16
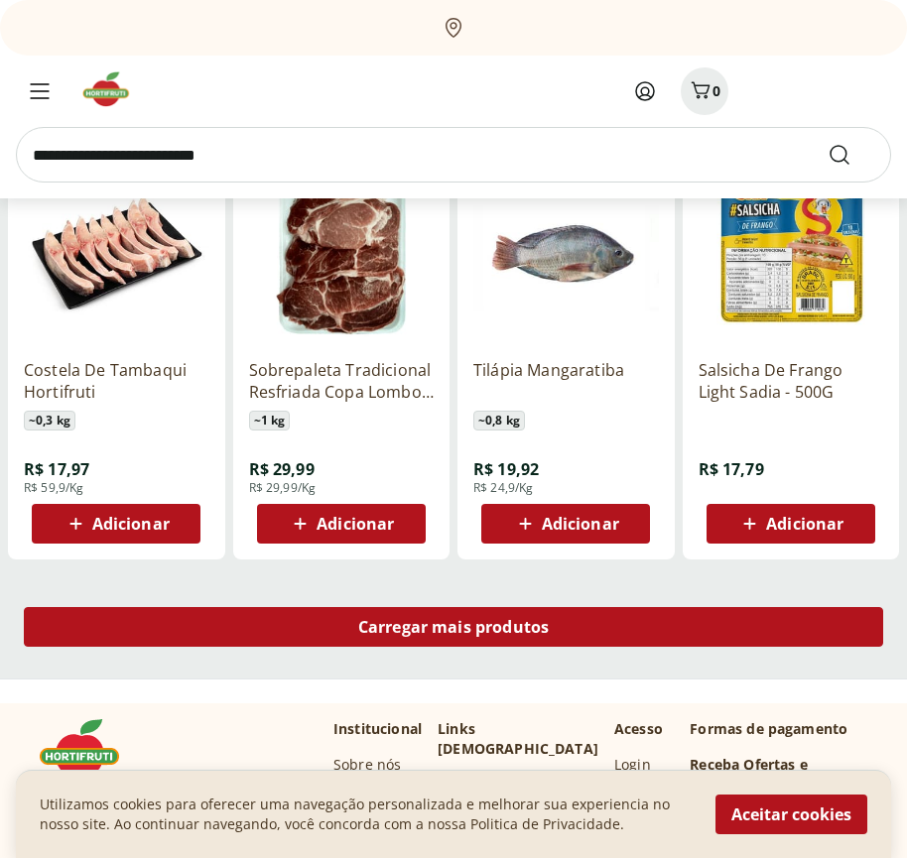
scroll to position [25515, 0]
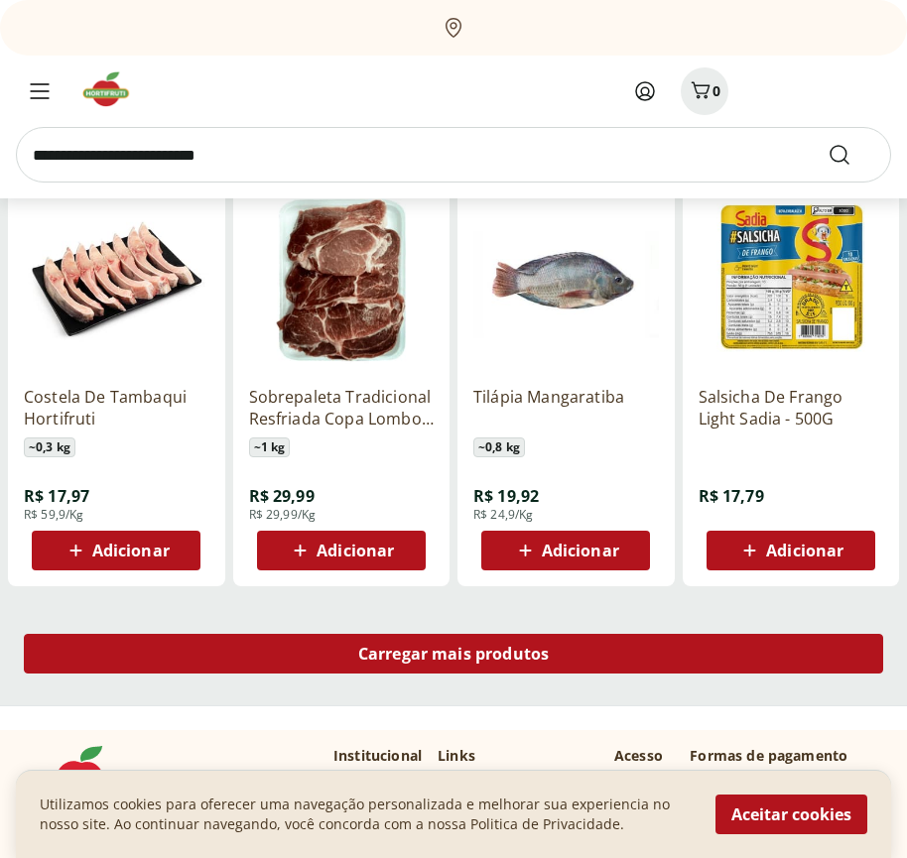
click at [454, 654] on span "Carregar mais produtos" at bounding box center [454, 654] width 192 height 16
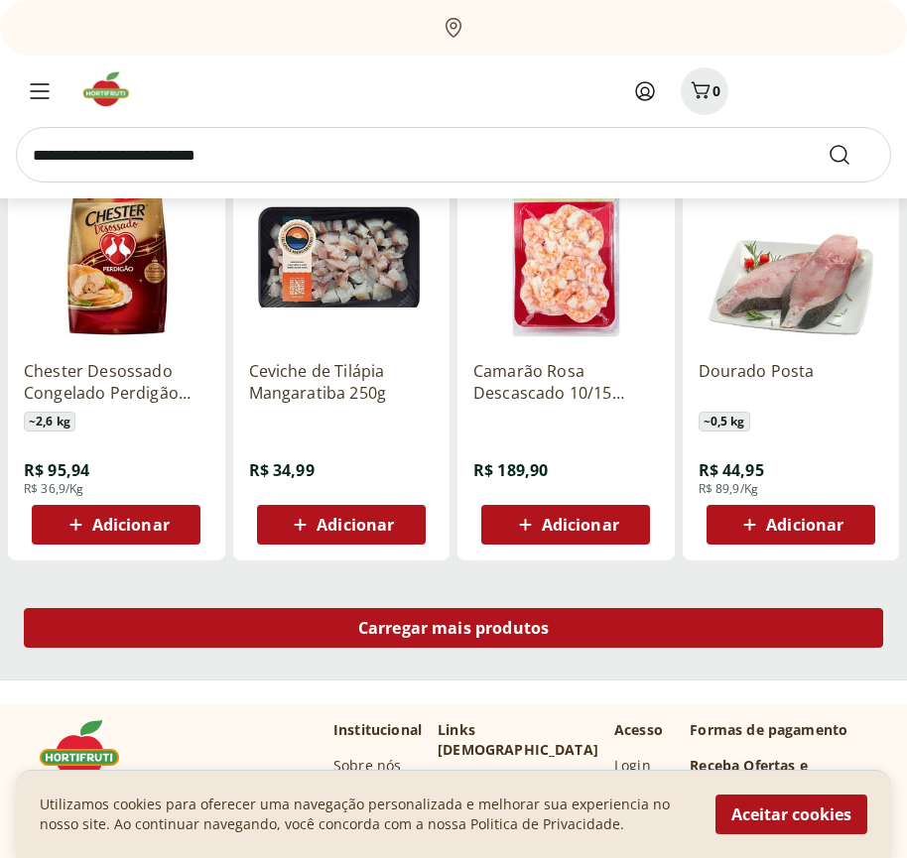
scroll to position [26799, 0]
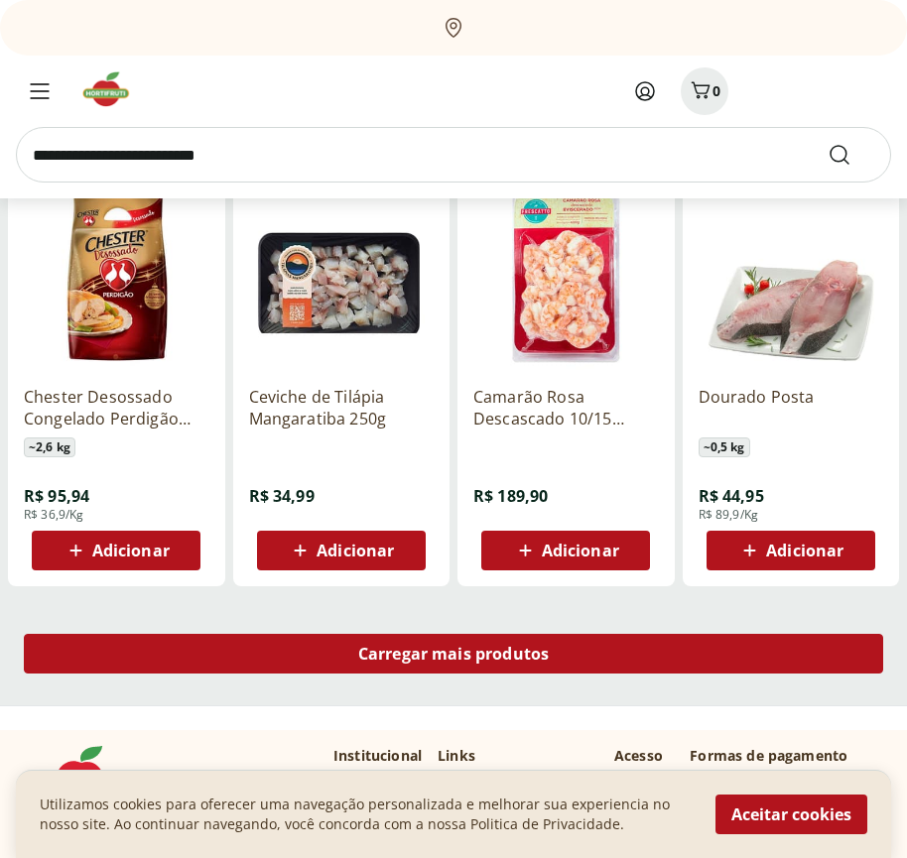
click at [454, 657] on span "Carregar mais produtos" at bounding box center [454, 654] width 192 height 16
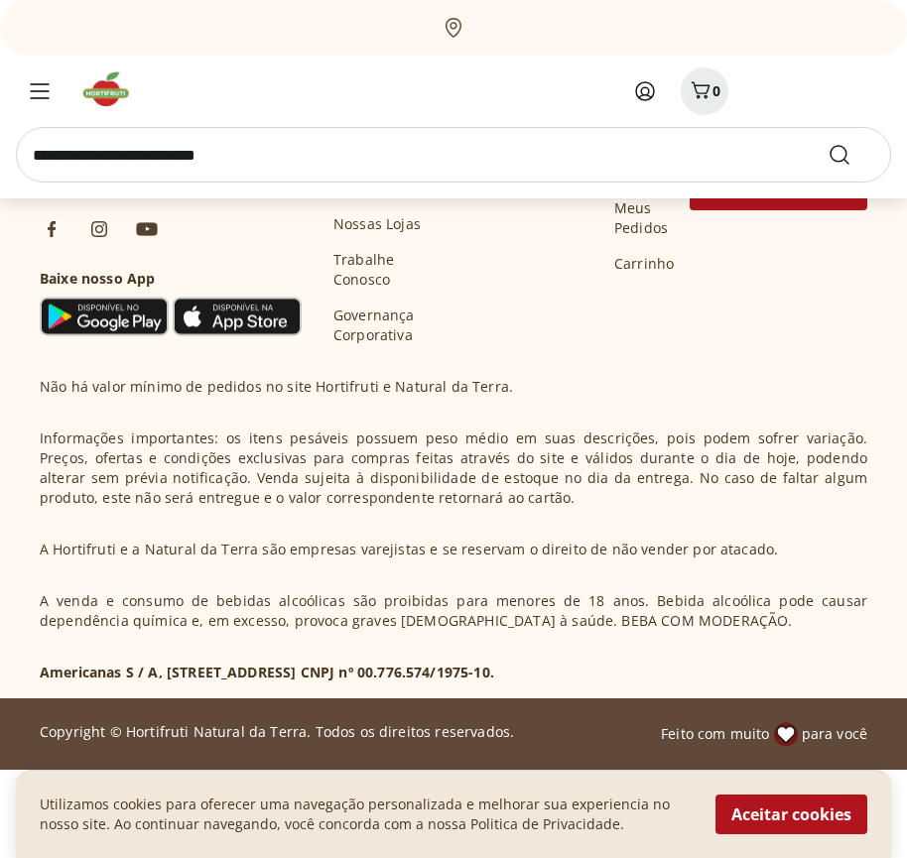
scroll to position [28082, 0]
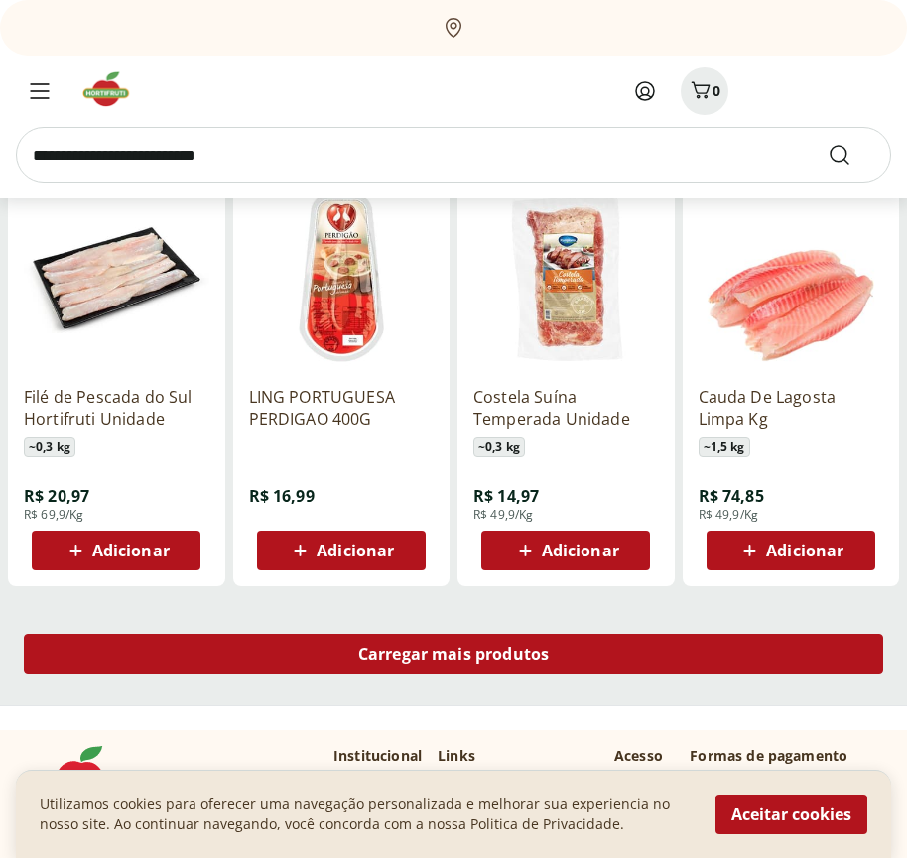
click at [454, 654] on span "Carregar mais produtos" at bounding box center [454, 654] width 192 height 16
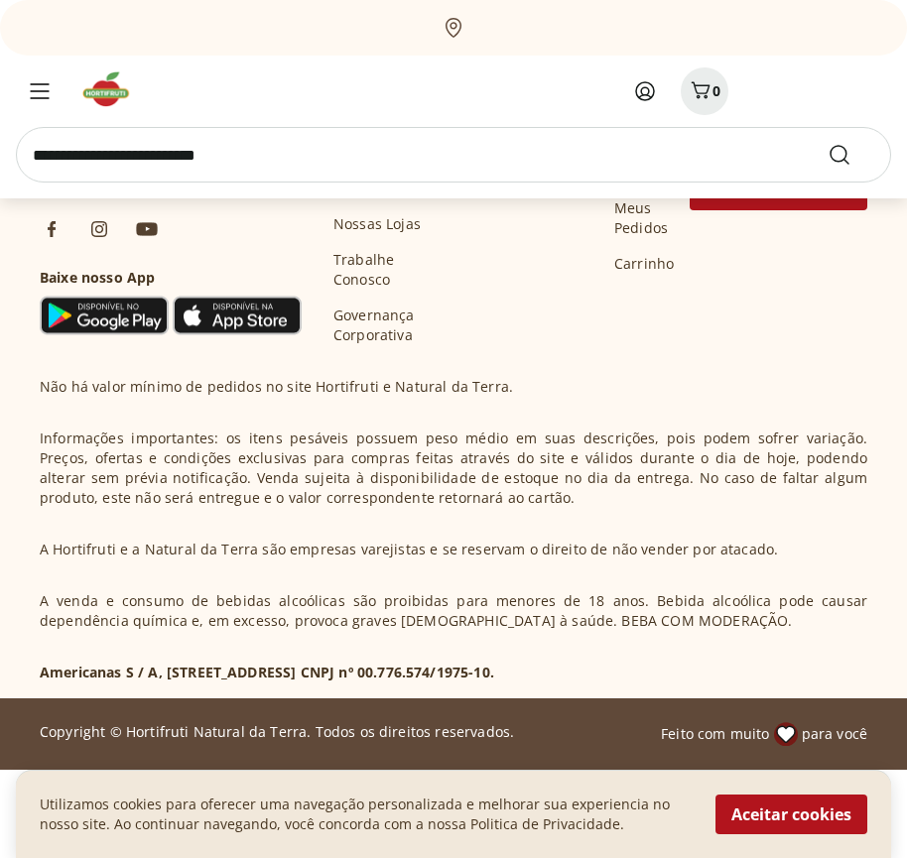
scroll to position [29366, 0]
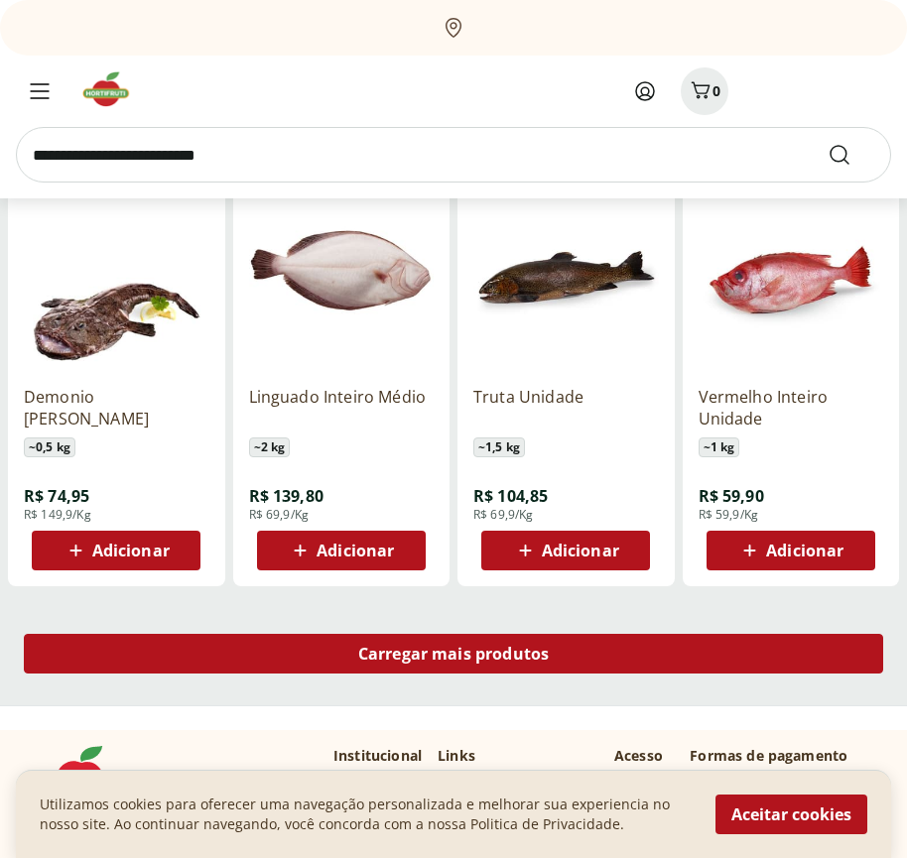
click at [454, 657] on span "Carregar mais produtos" at bounding box center [454, 654] width 192 height 16
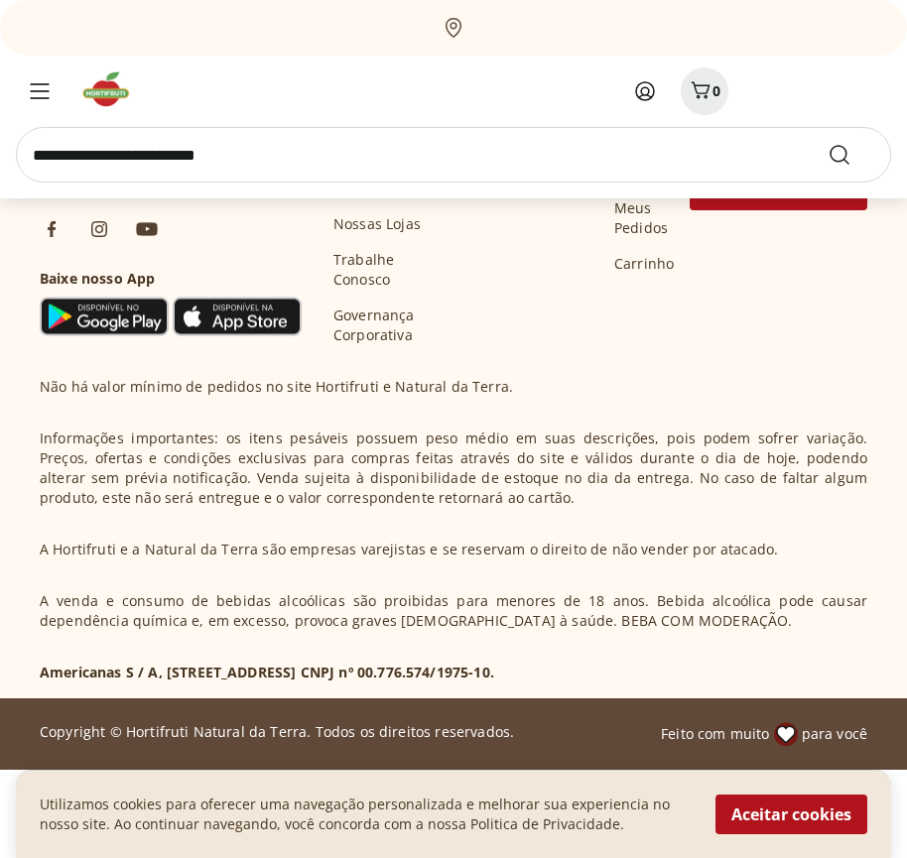
scroll to position [30546, 0]
